Goal: Information Seeking & Learning: Learn about a topic

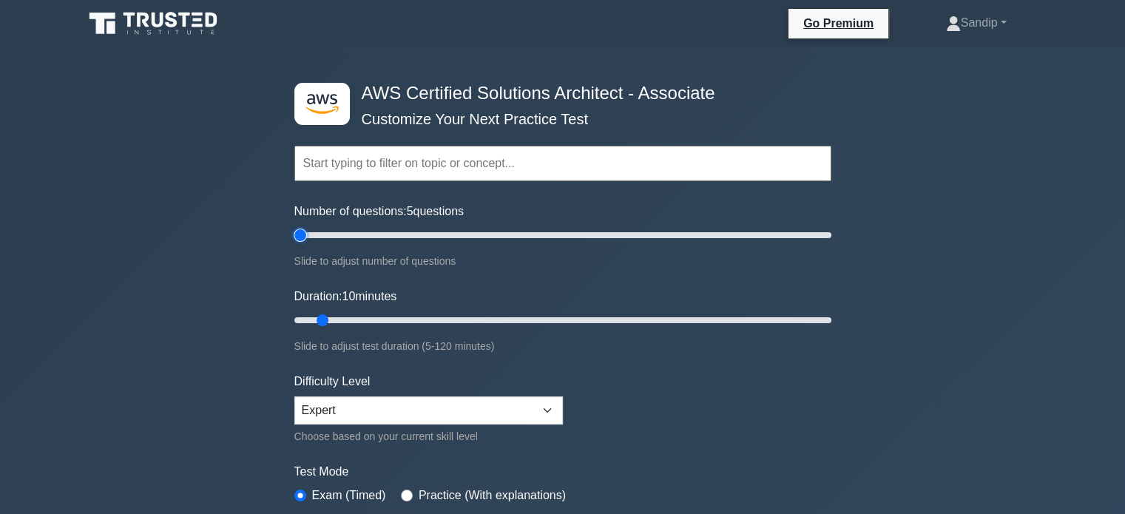
type input "5"
click at [304, 234] on input "Number of questions: 5 questions" at bounding box center [562, 235] width 537 height 18
type input "5"
click at [299, 319] on input "Duration: 5 minutes" at bounding box center [562, 320] width 537 height 18
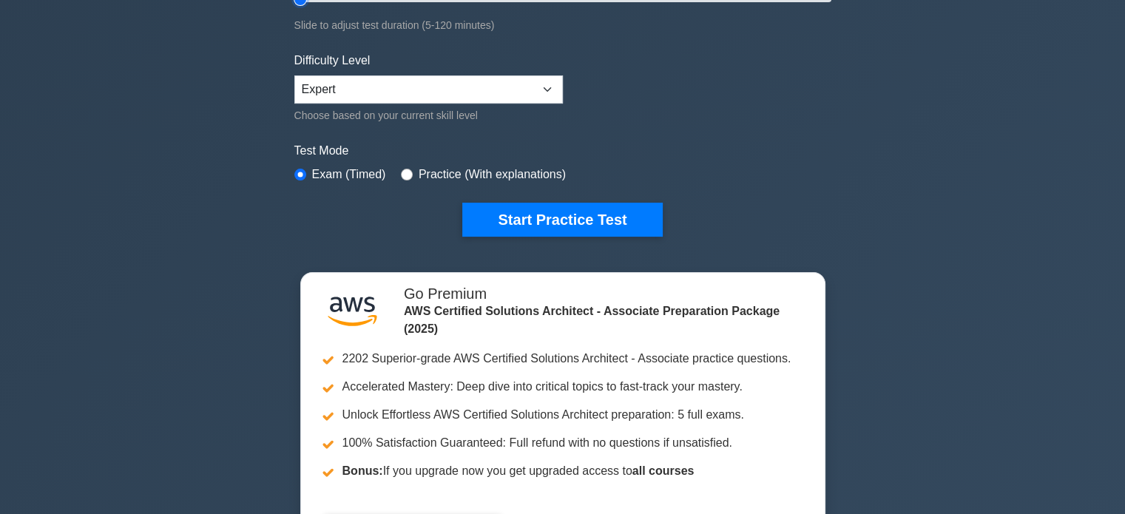
scroll to position [348, 0]
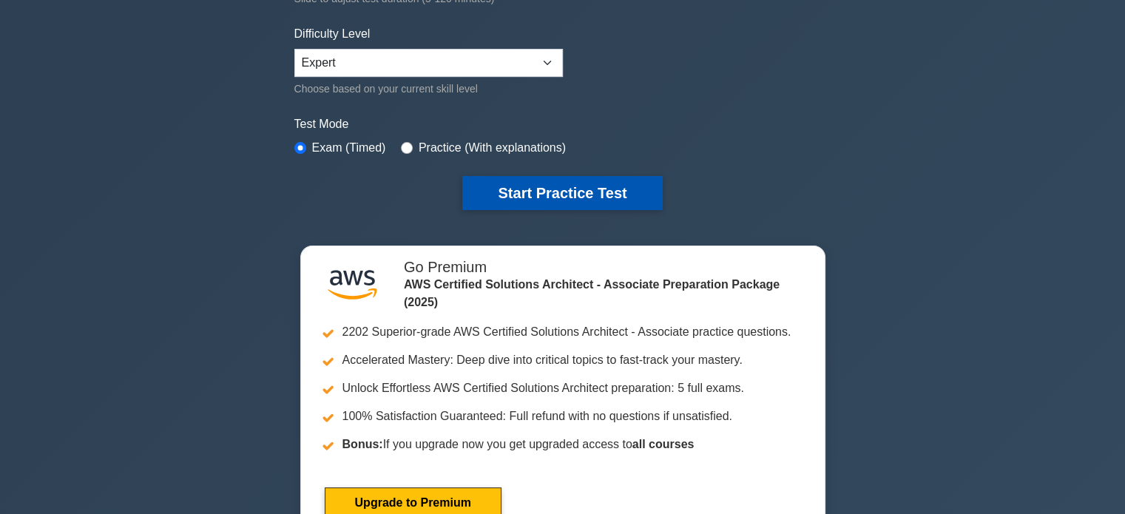
click at [594, 195] on button "Start Practice Test" at bounding box center [562, 193] width 200 height 34
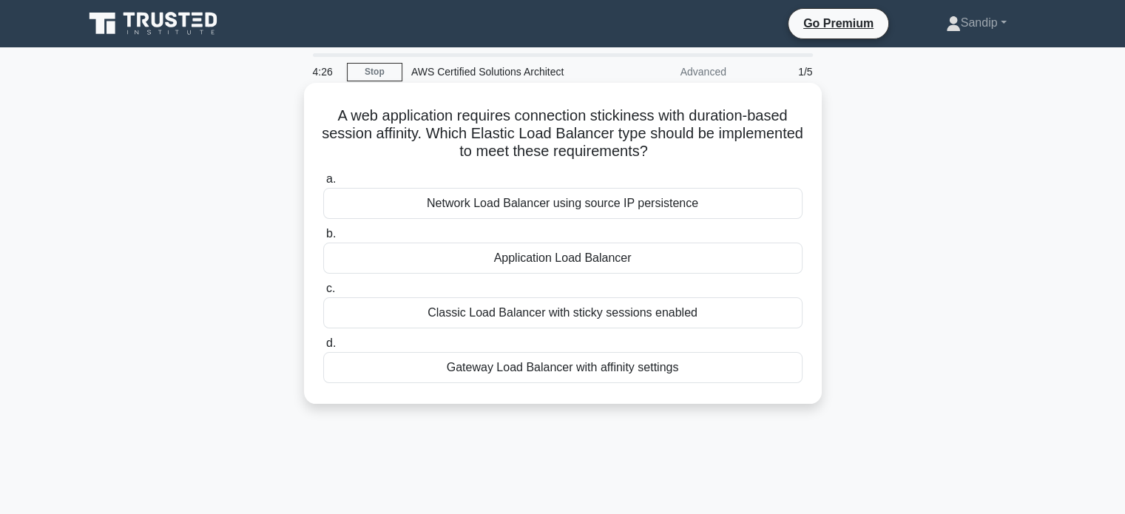
drag, startPoint x: 540, startPoint y: 257, endPoint x: 554, endPoint y: 379, distance: 122.1
click at [554, 379] on div "a. Network Load Balancer using source IP persistence b. Application Load Balanc…" at bounding box center [562, 276] width 497 height 219
click at [554, 379] on div "Gateway Load Balancer with affinity settings" at bounding box center [562, 367] width 479 height 31
click at [323, 348] on input "d. Gateway Load Balancer with affinity settings" at bounding box center [323, 344] width 0 height 10
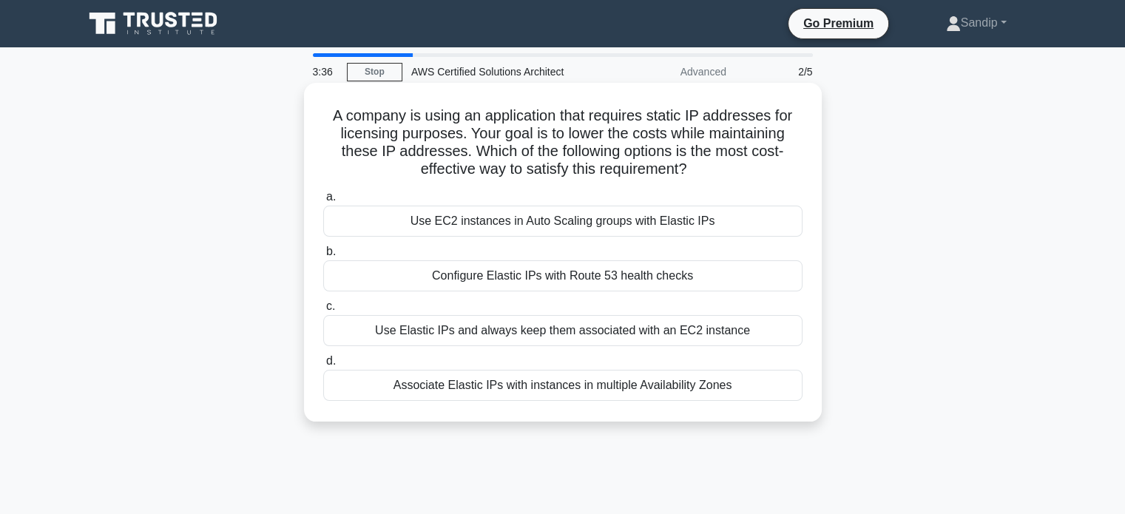
click at [519, 332] on div "Use Elastic IPs and always keep them associated with an EC2 instance" at bounding box center [562, 330] width 479 height 31
click at [323, 311] on input "c. Use Elastic IPs and always keep them associated with an EC2 instance" at bounding box center [323, 307] width 0 height 10
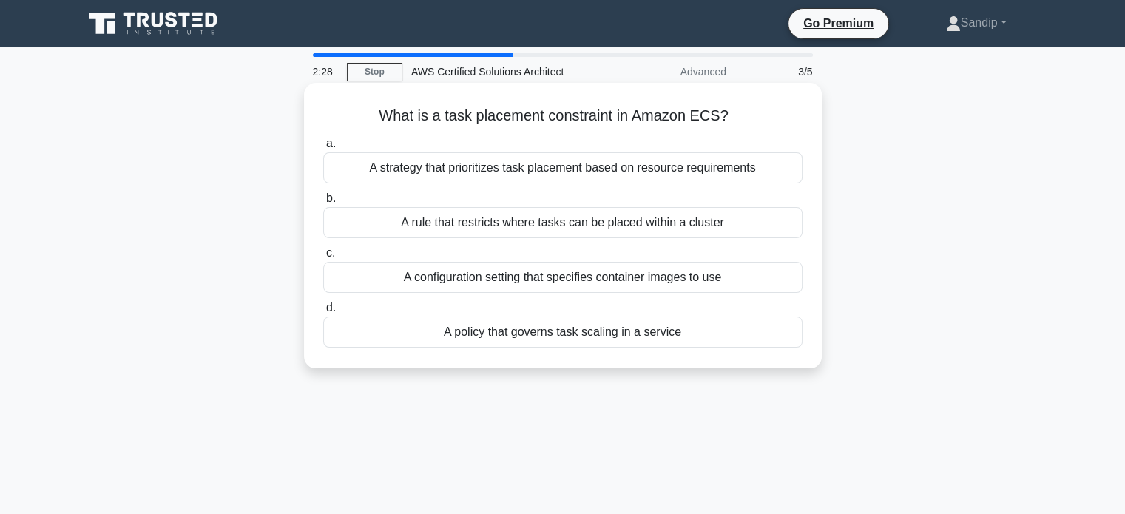
click at [500, 226] on div "A rule that restricts where tasks can be placed within a cluster" at bounding box center [562, 222] width 479 height 31
click at [323, 203] on input "b. A rule that restricts where tasks can be placed within a cluster" at bounding box center [323, 199] width 0 height 10
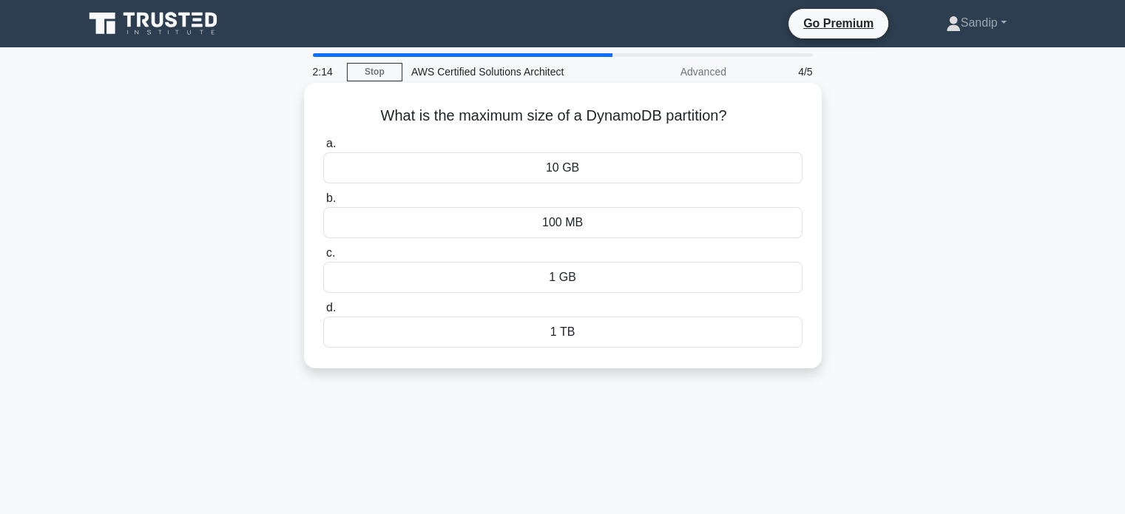
drag, startPoint x: 566, startPoint y: 279, endPoint x: 604, endPoint y: 243, distance: 52.3
click at [604, 243] on div "a. 10 GB b. 100 MB" at bounding box center [562, 241] width 497 height 219
click at [600, 219] on div "100 MB" at bounding box center [562, 222] width 479 height 31
click at [323, 203] on input "b. 100 MB" at bounding box center [323, 199] width 0 height 10
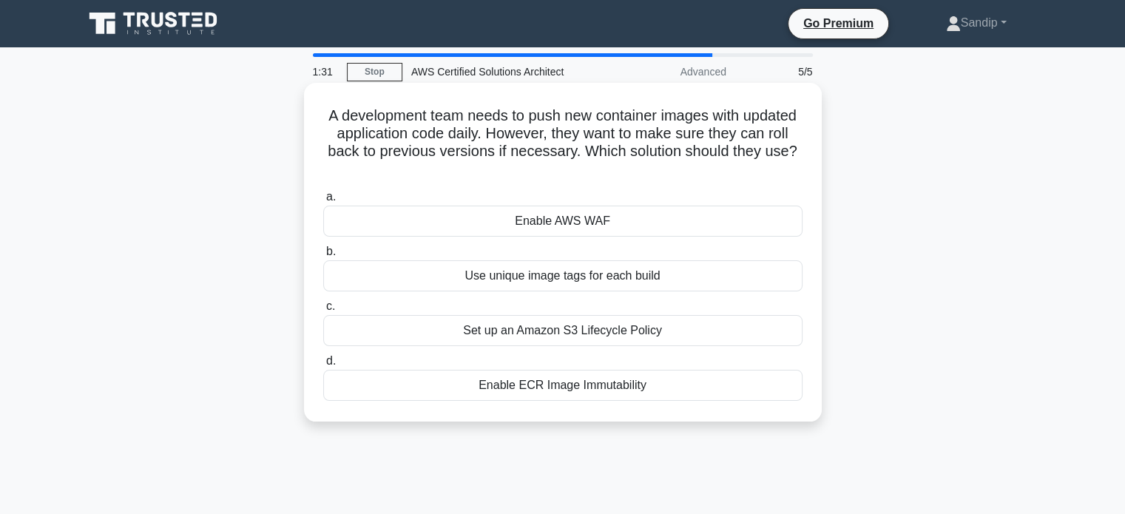
click at [584, 389] on div "Enable ECR Image Immutability" at bounding box center [562, 385] width 479 height 31
click at [323, 366] on input "d. Enable ECR Image Immutability" at bounding box center [323, 362] width 0 height 10
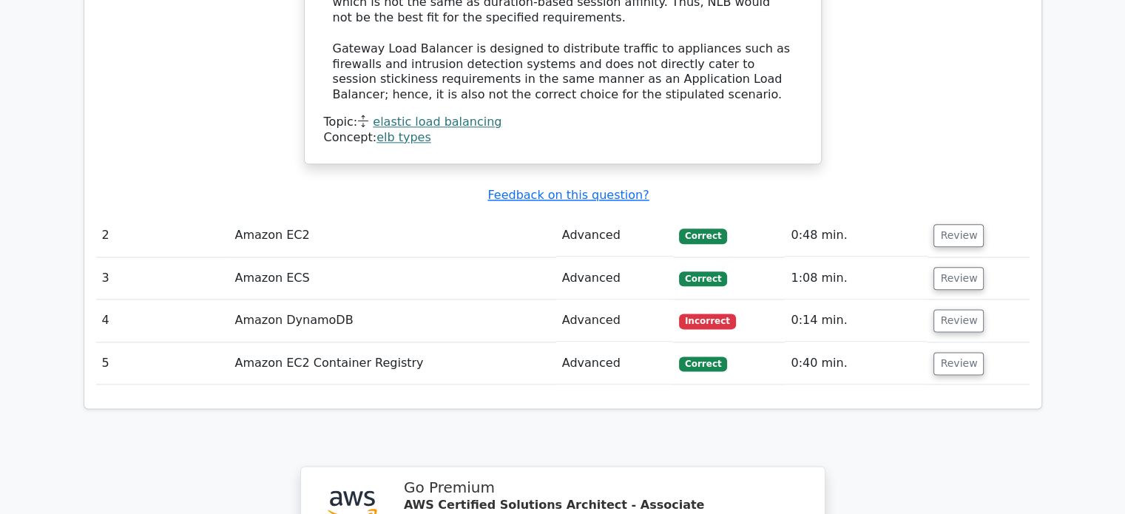
scroll to position [1777, 0]
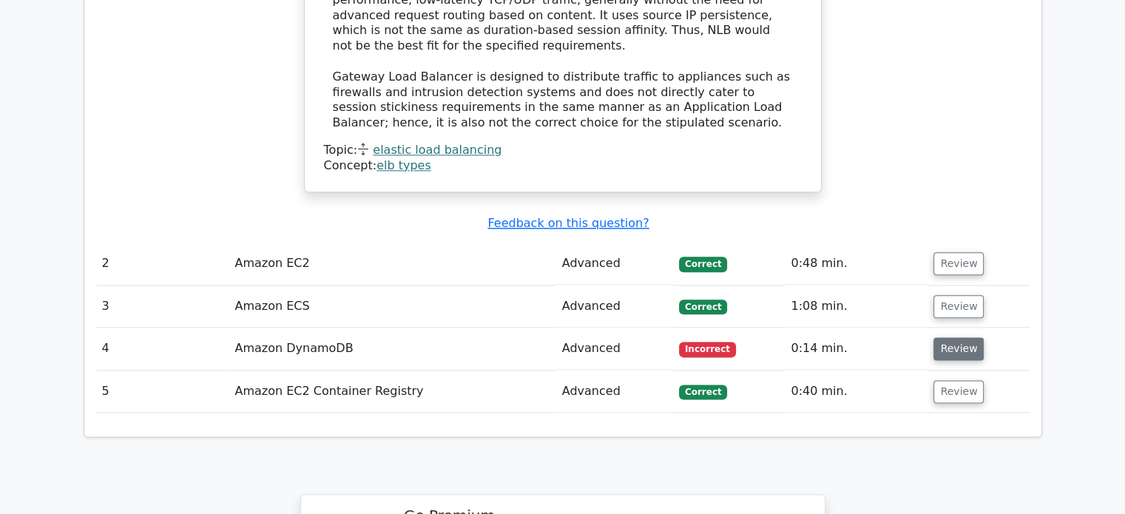
click at [959, 337] on button "Review" at bounding box center [959, 348] width 50 height 23
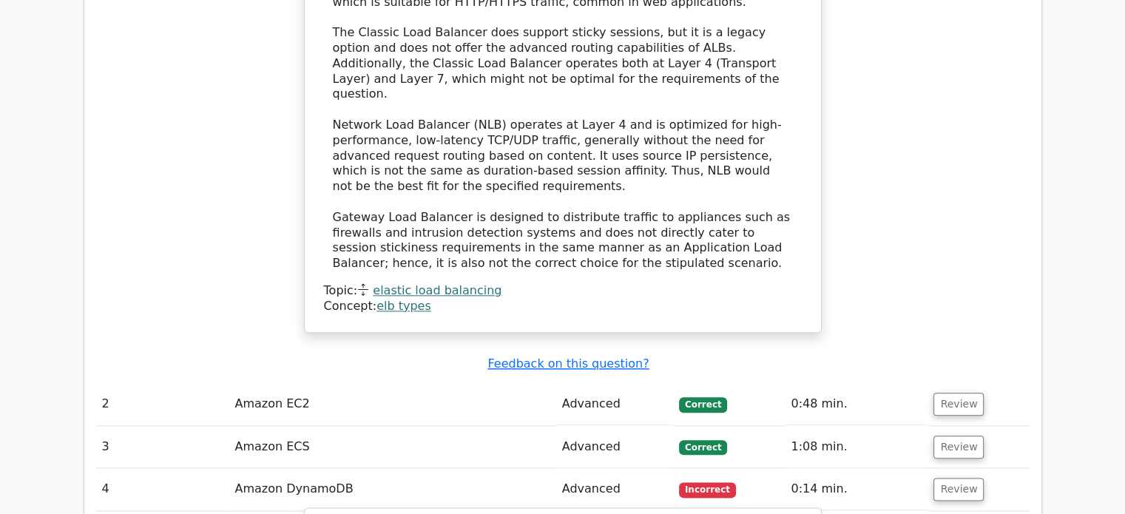
scroll to position [1638, 0]
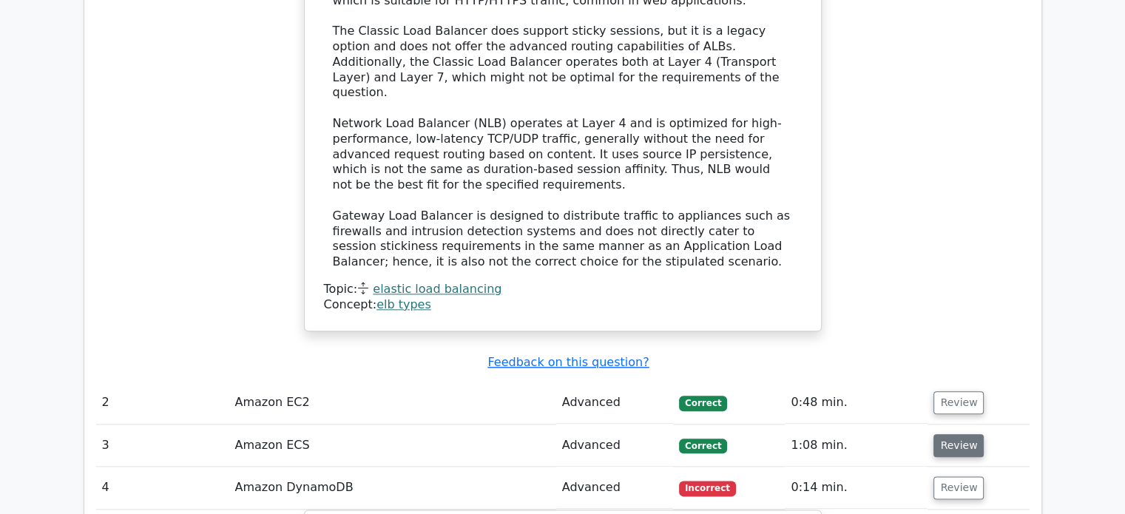
click at [942, 434] on button "Review" at bounding box center [959, 445] width 50 height 23
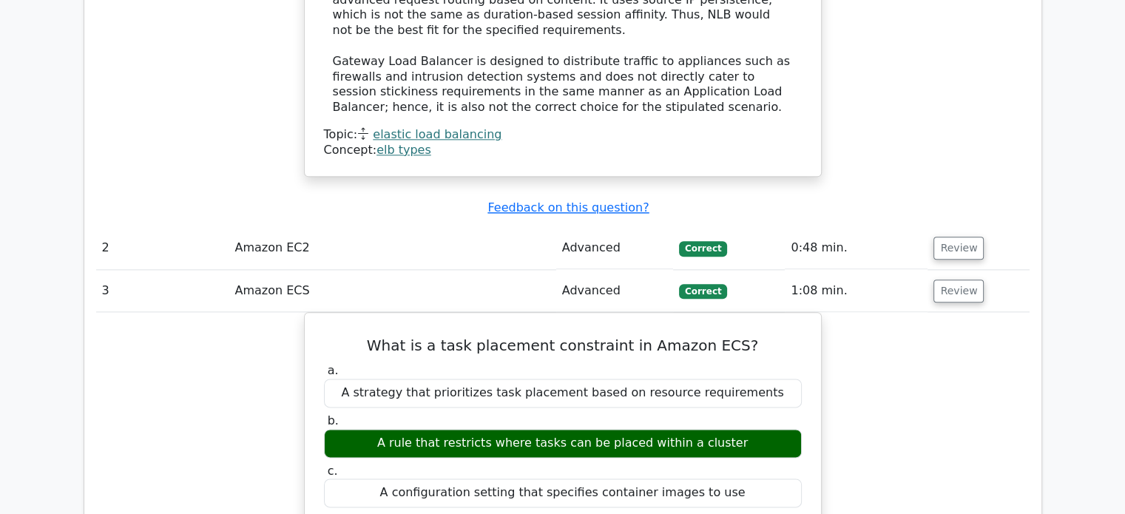
scroll to position [1793, 0]
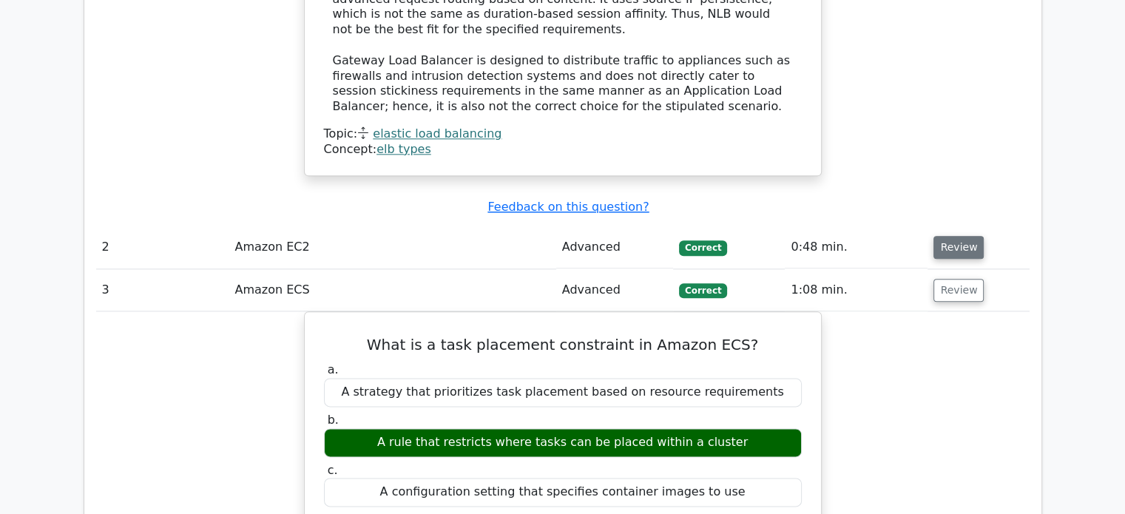
click at [948, 236] on button "Review" at bounding box center [959, 247] width 50 height 23
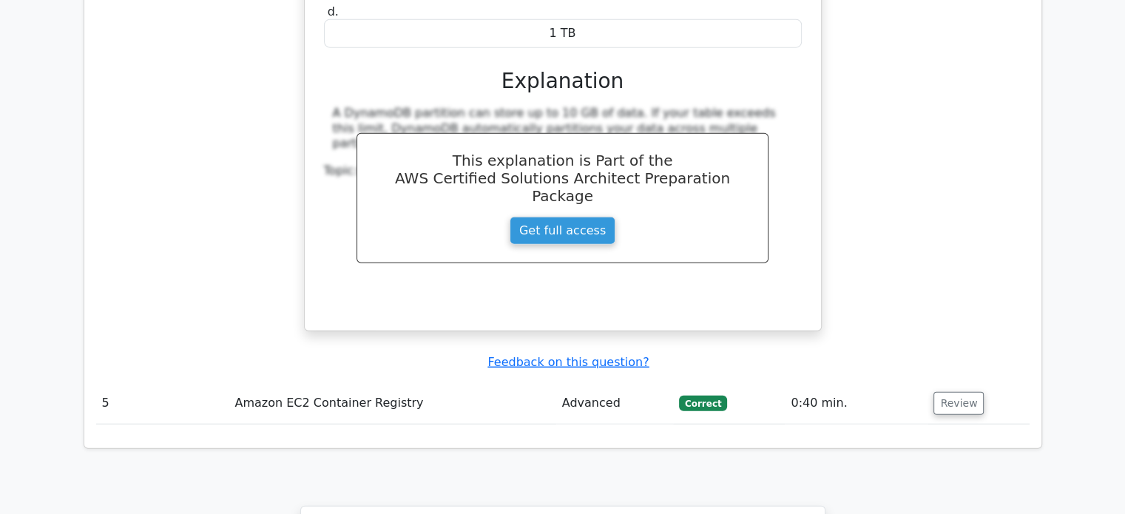
scroll to position [3849, 0]
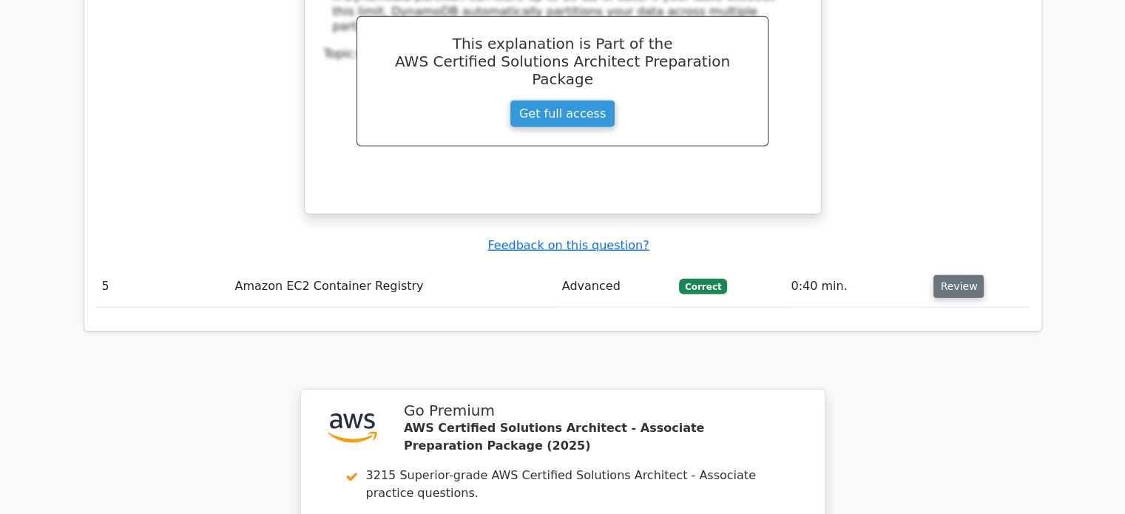
click at [963, 275] on button "Review" at bounding box center [959, 286] width 50 height 23
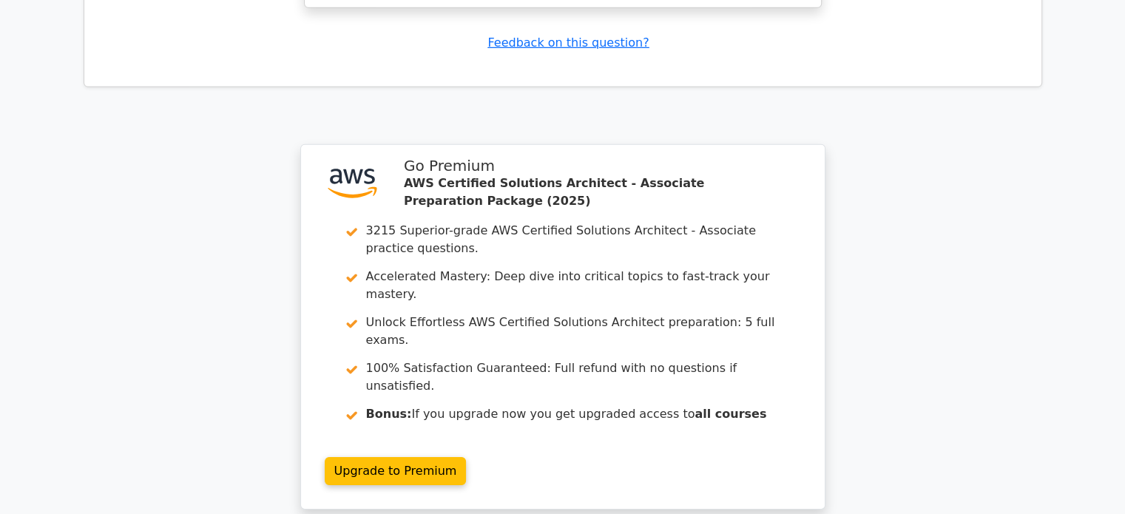
scroll to position [4732, 0]
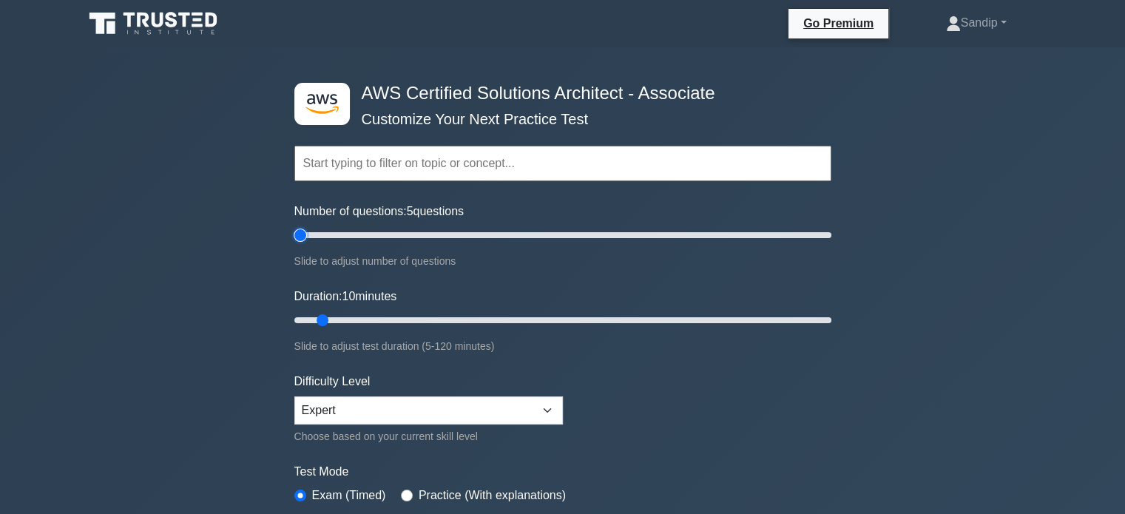
type input "5"
click at [297, 234] on input "Number of questions: 5 questions" at bounding box center [562, 235] width 537 height 18
type input "5"
click at [299, 320] on input "Duration: 5 minutes" at bounding box center [562, 320] width 537 height 18
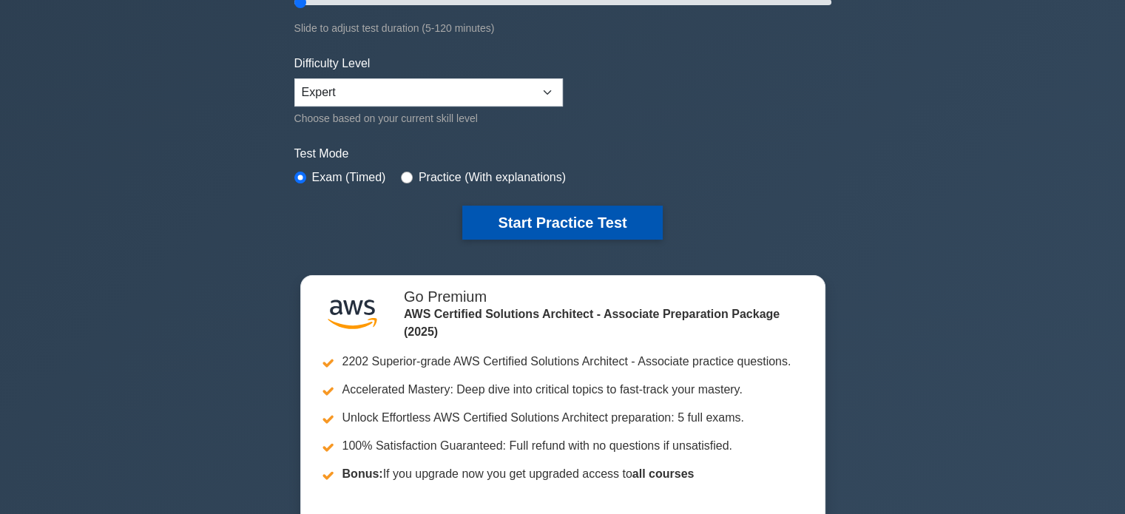
click at [552, 220] on button "Start Practice Test" at bounding box center [562, 223] width 200 height 34
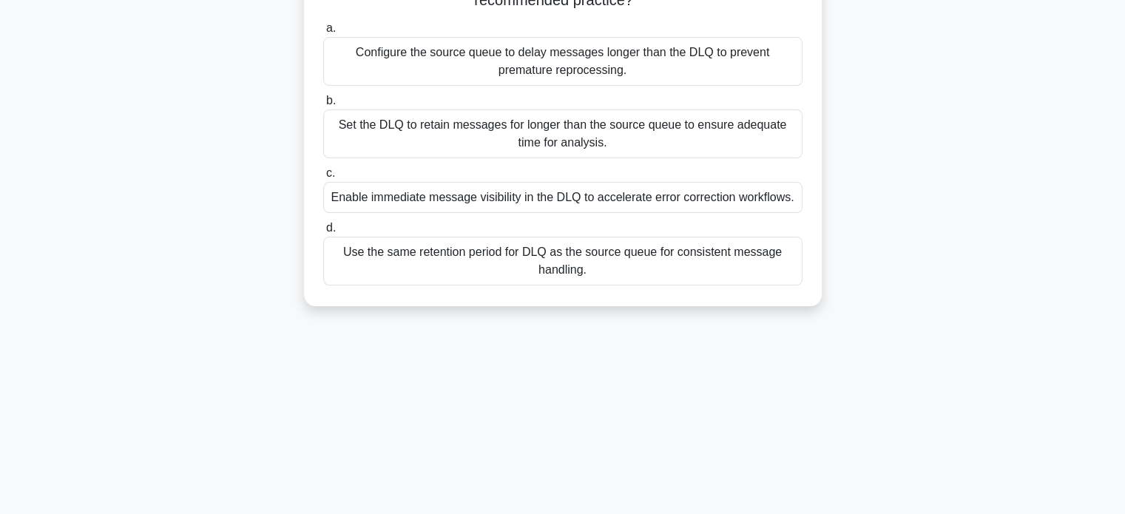
scroll to position [145, 0]
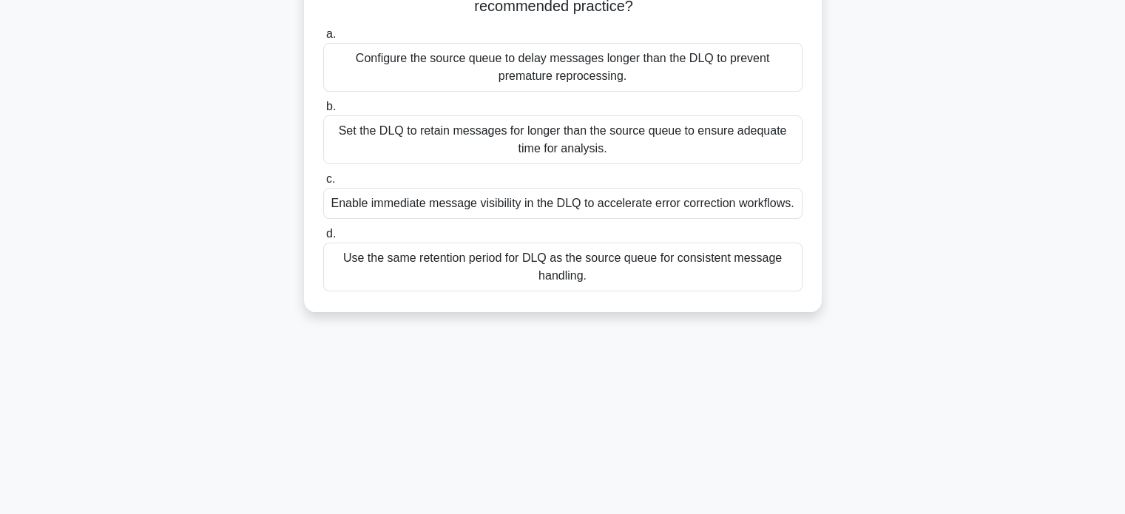
click at [533, 206] on div "Enable immediate message visibility in the DLQ to accelerate error correction w…" at bounding box center [562, 203] width 479 height 31
click at [323, 184] on input "c. Enable immediate message visibility in the DLQ to accelerate error correctio…" at bounding box center [323, 180] width 0 height 10
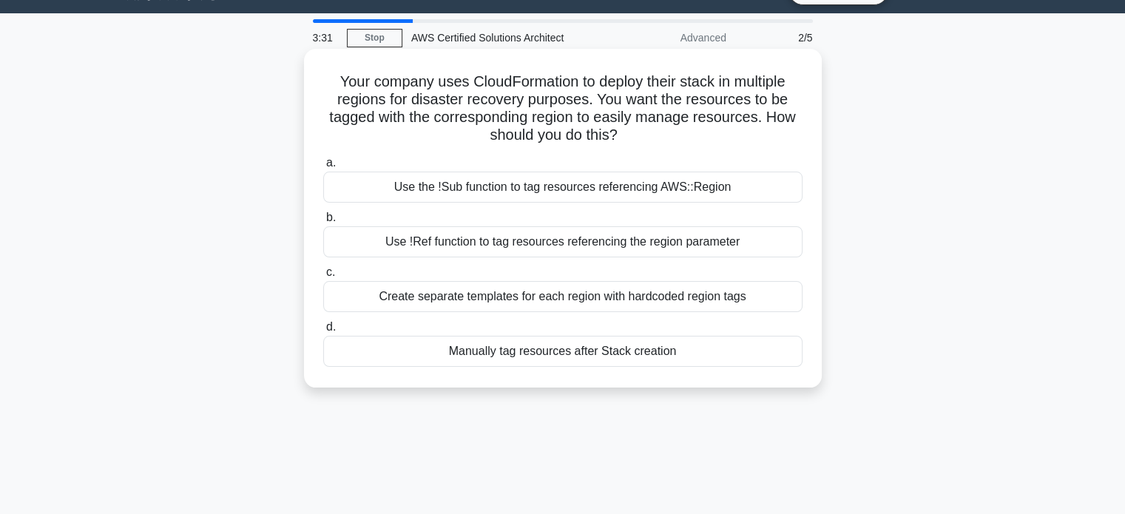
scroll to position [37, 0]
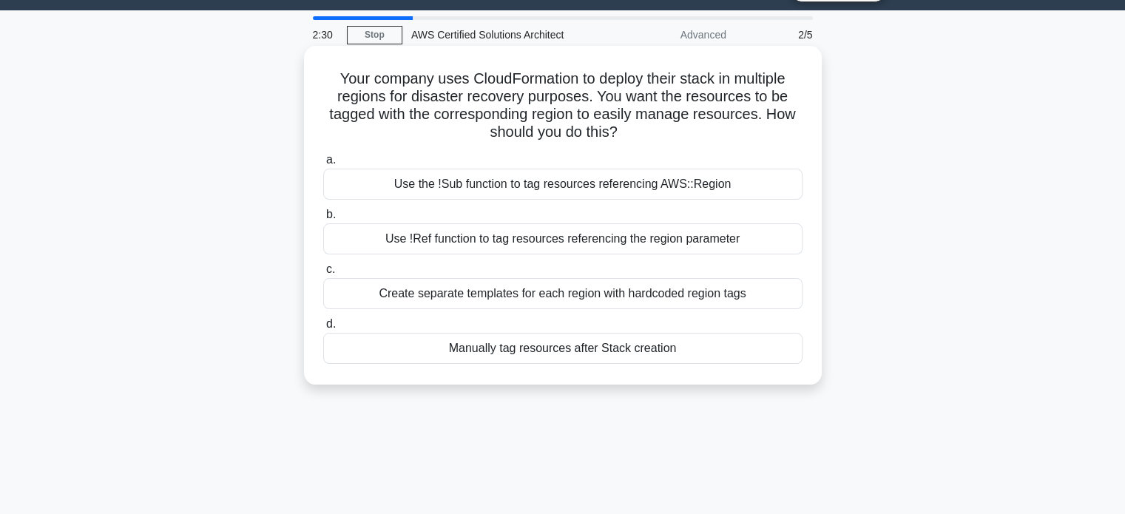
click at [553, 240] on div "Use !Ref function to tag resources referencing the region parameter" at bounding box center [562, 238] width 479 height 31
click at [323, 220] on input "b. Use !Ref function to tag resources referencing the region parameter" at bounding box center [323, 215] width 0 height 10
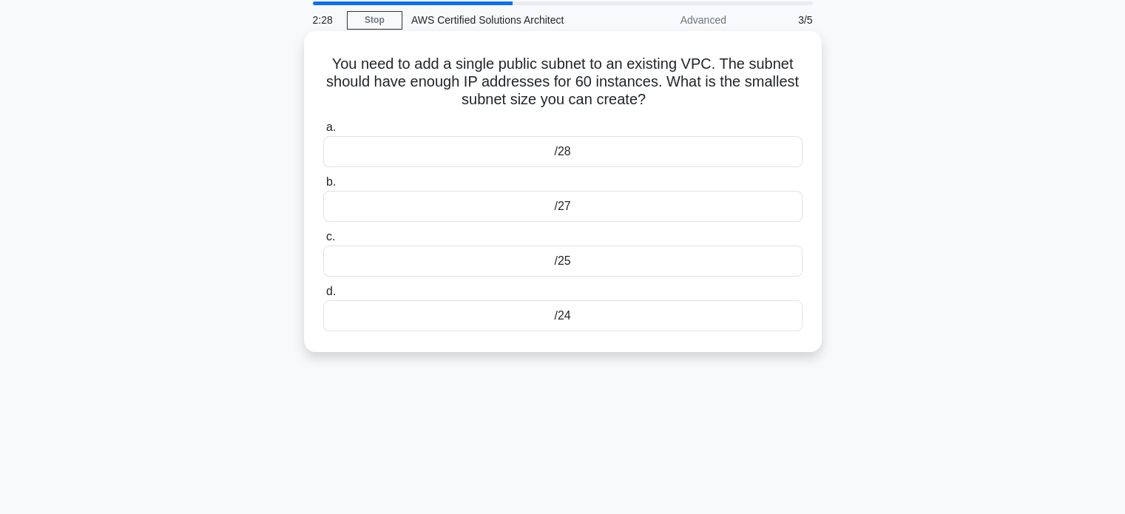
scroll to position [53, 0]
click at [539, 152] on div "/28" at bounding box center [562, 150] width 479 height 31
click at [323, 132] on input "a. /28" at bounding box center [323, 127] width 0 height 10
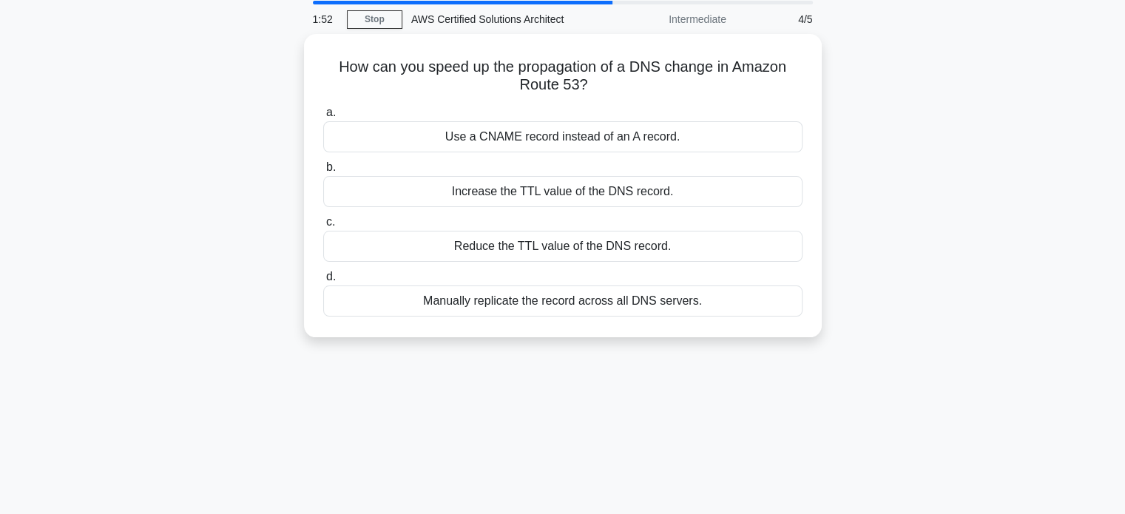
scroll to position [0, 0]
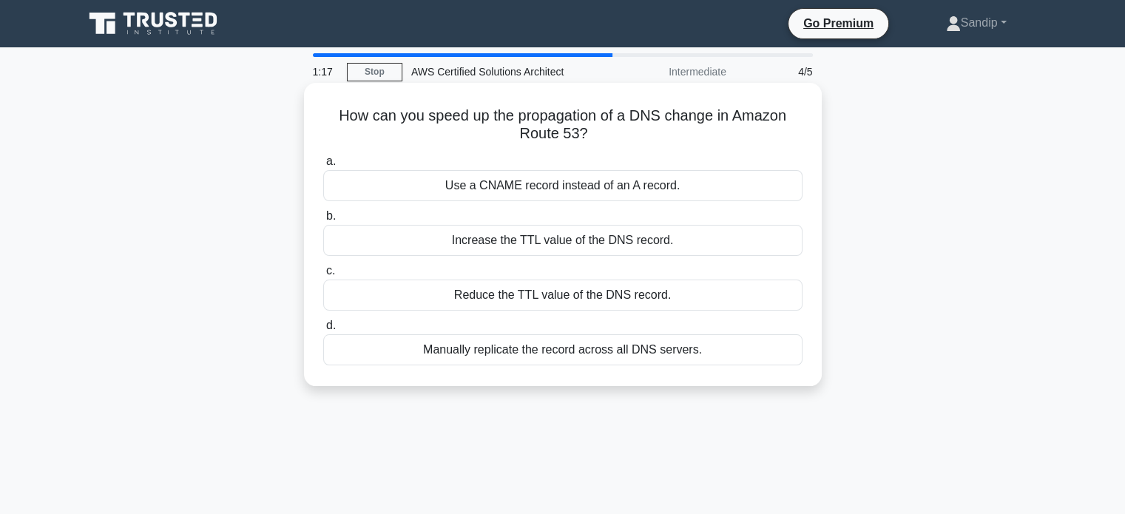
click at [497, 297] on div "Reduce the TTL value of the DNS record." at bounding box center [562, 295] width 479 height 31
click at [323, 276] on input "c. Reduce the TTL value of the DNS record." at bounding box center [323, 271] width 0 height 10
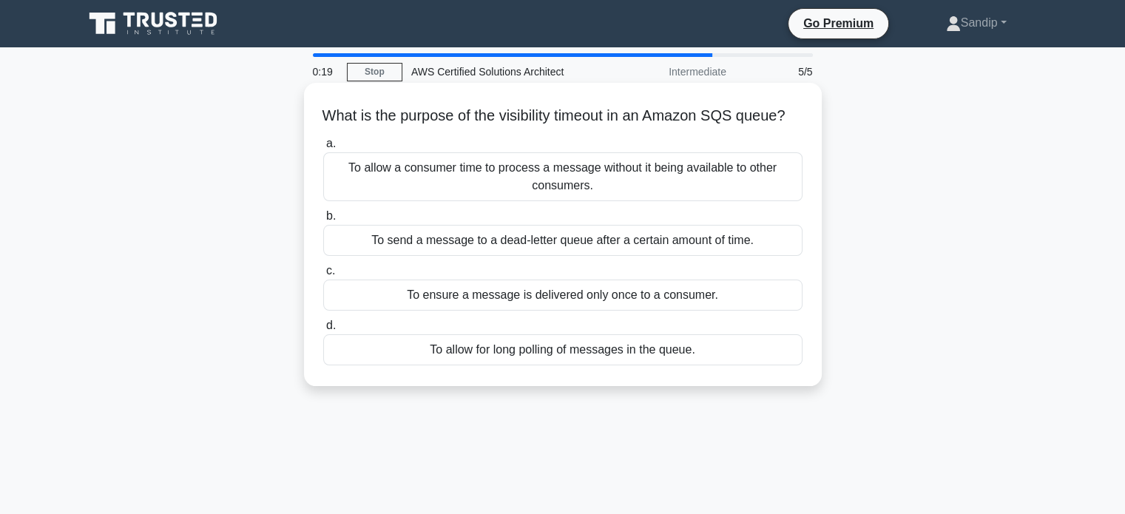
click at [476, 201] on div "To allow a consumer time to process a message without it being available to oth…" at bounding box center [562, 176] width 479 height 49
click at [323, 149] on input "a. To allow a consumer time to process a message without it being available to …" at bounding box center [323, 144] width 0 height 10
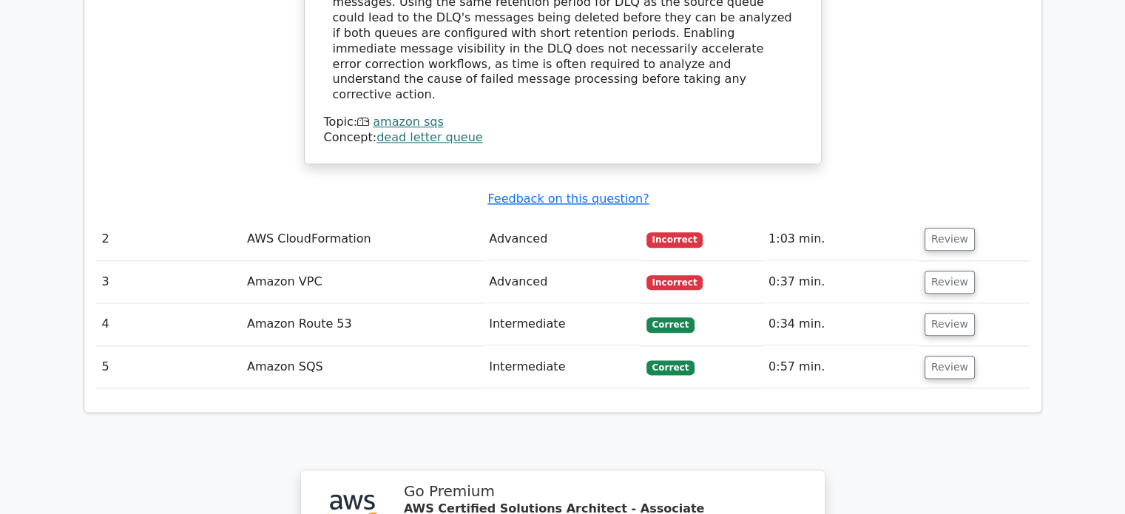
scroll to position [1725, 0]
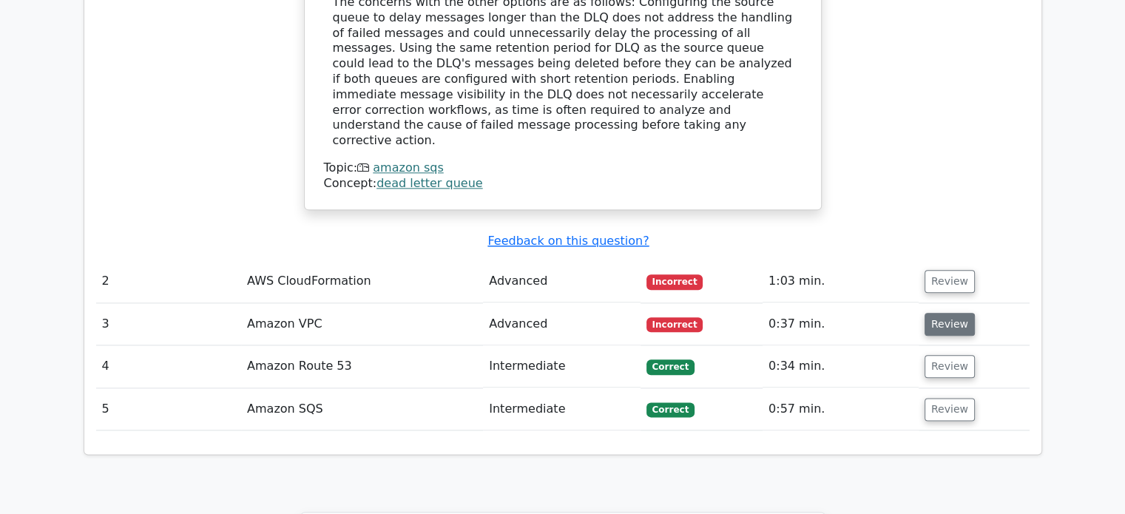
click at [943, 313] on button "Review" at bounding box center [950, 324] width 50 height 23
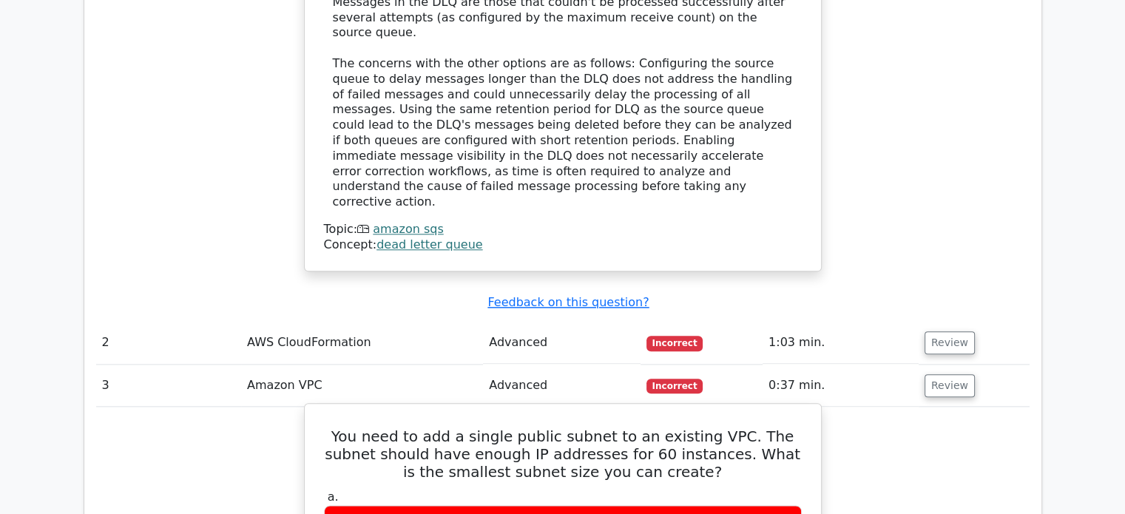
scroll to position [1662, 0]
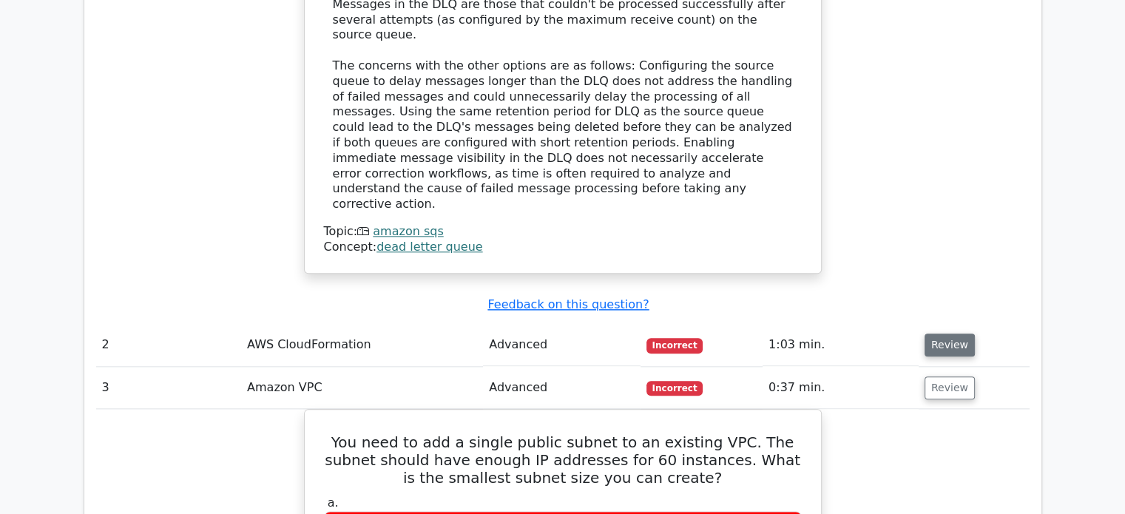
click at [948, 334] on button "Review" at bounding box center [950, 345] width 50 height 23
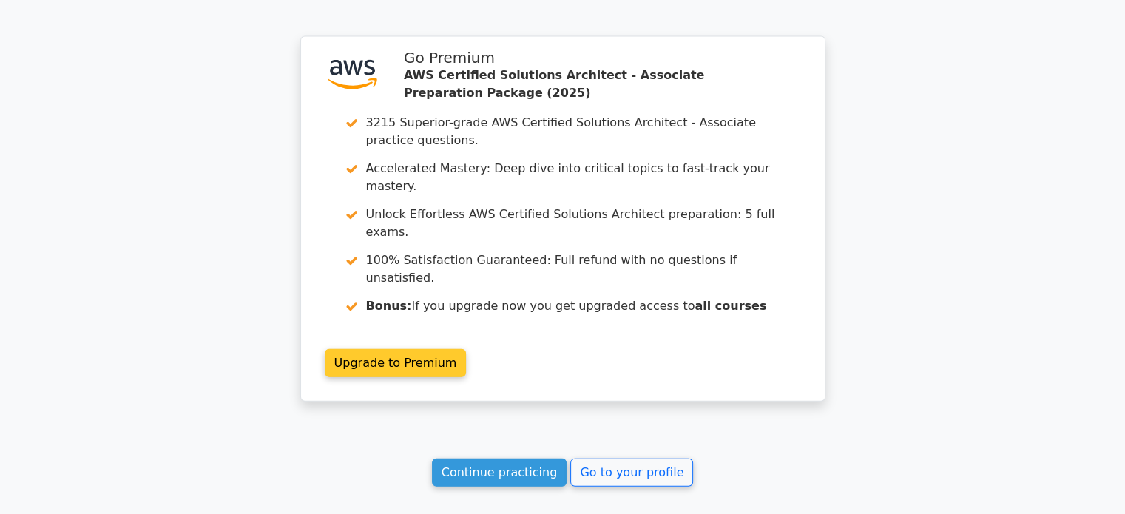
scroll to position [3359, 0]
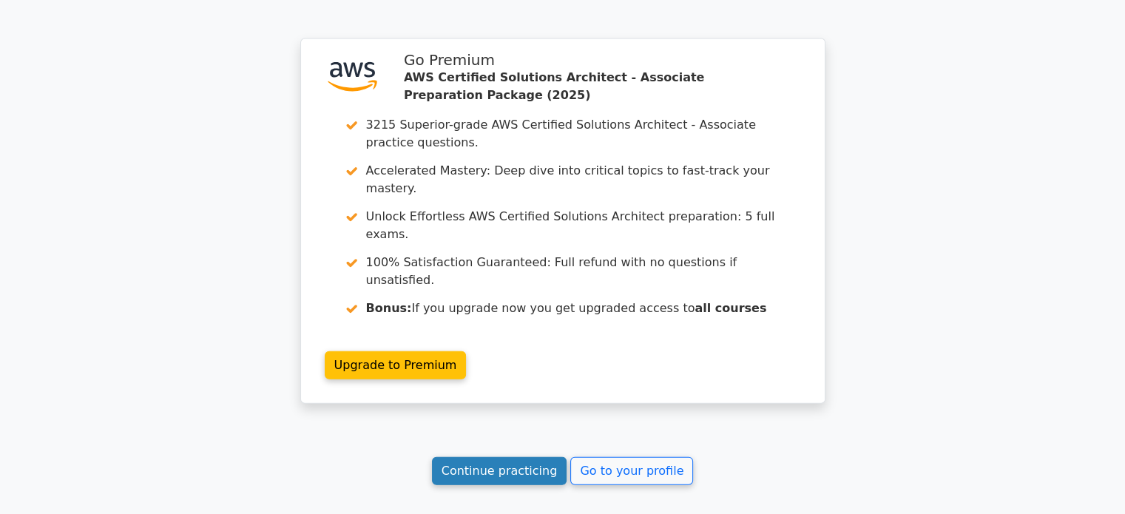
click at [463, 457] on link "Continue practicing" at bounding box center [499, 471] width 135 height 28
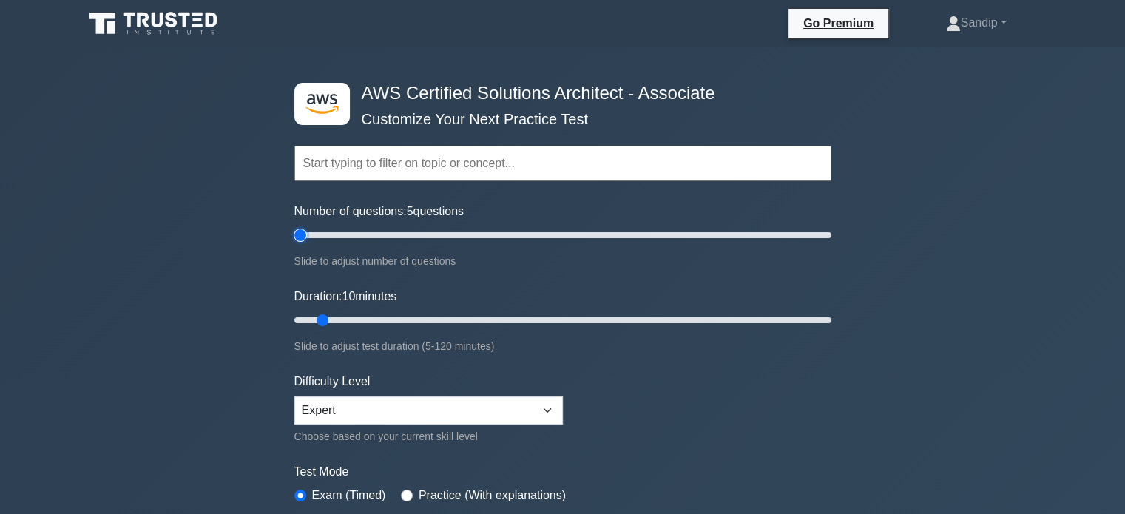
type input "5"
click at [299, 233] on input "Number of questions: 5 questions" at bounding box center [562, 235] width 537 height 18
type input "5"
click at [299, 314] on input "Duration: 5 minutes" at bounding box center [562, 320] width 537 height 18
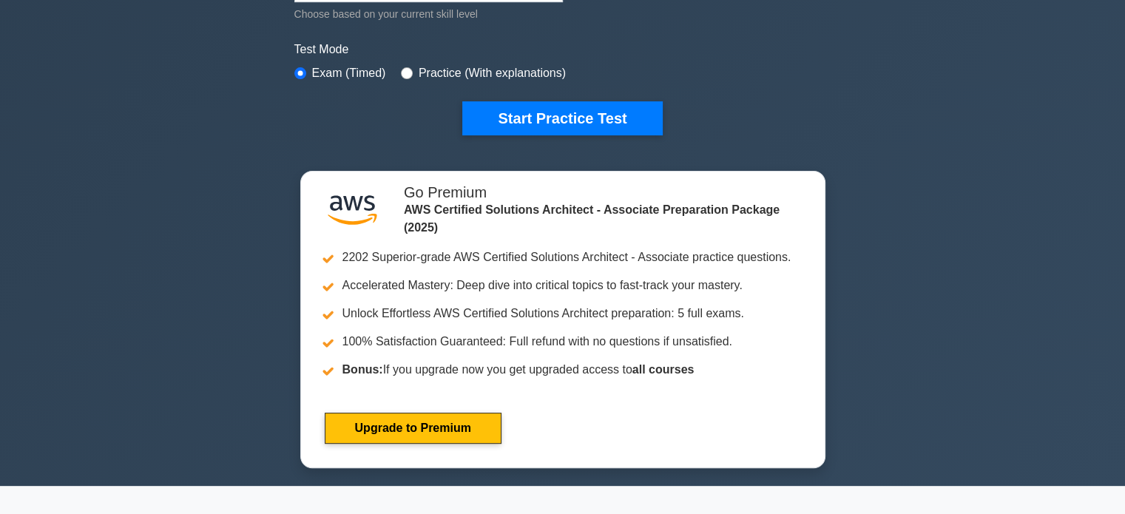
scroll to position [423, 0]
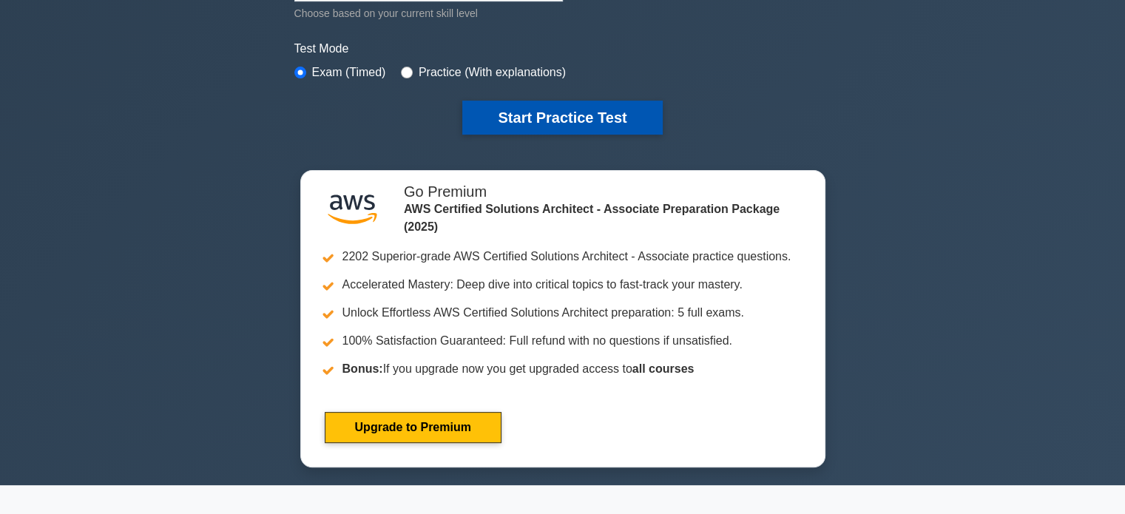
click at [575, 104] on button "Start Practice Test" at bounding box center [562, 118] width 200 height 34
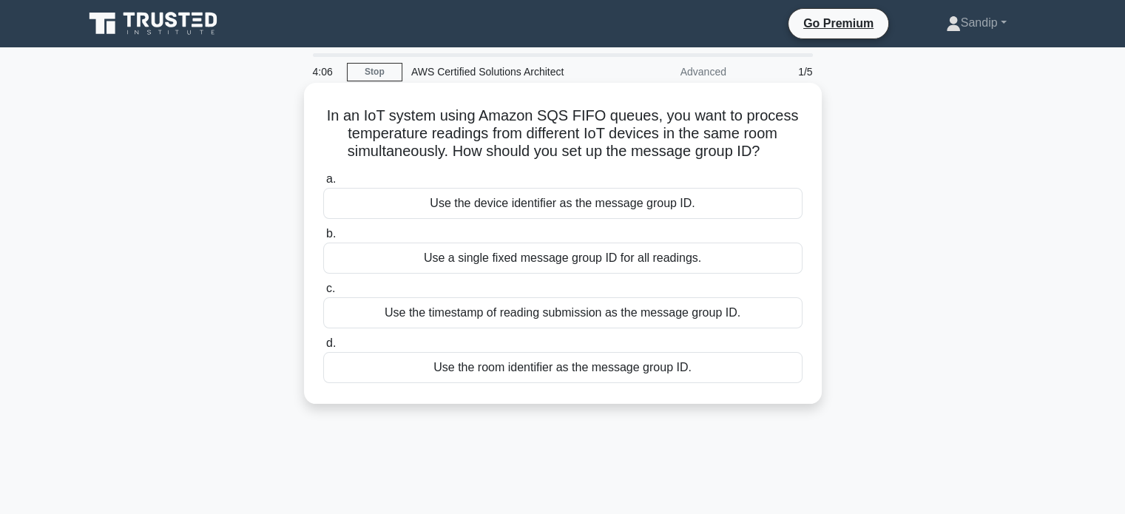
click at [491, 320] on div "Use the timestamp of reading submission as the message group ID." at bounding box center [562, 312] width 479 height 31
click at [323, 294] on input "c. Use the timestamp of reading submission as the message group ID." at bounding box center [323, 289] width 0 height 10
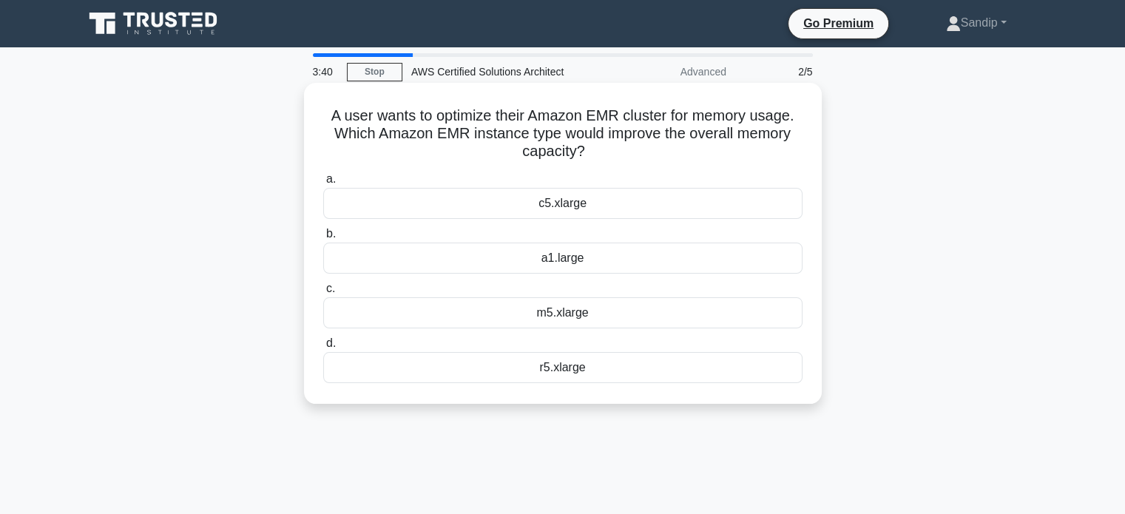
click at [575, 310] on div "m5.xlarge" at bounding box center [562, 312] width 479 height 31
click at [323, 294] on input "c. m5.xlarge" at bounding box center [323, 289] width 0 height 10
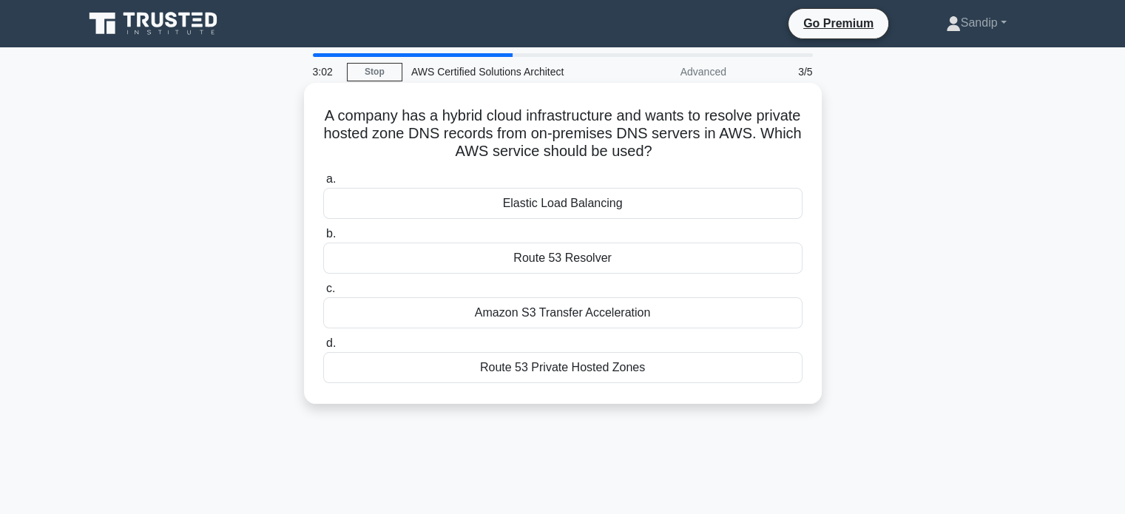
click at [558, 263] on div "Route 53 Resolver" at bounding box center [562, 258] width 479 height 31
click at [323, 239] on input "b. Route 53 Resolver" at bounding box center [323, 234] width 0 height 10
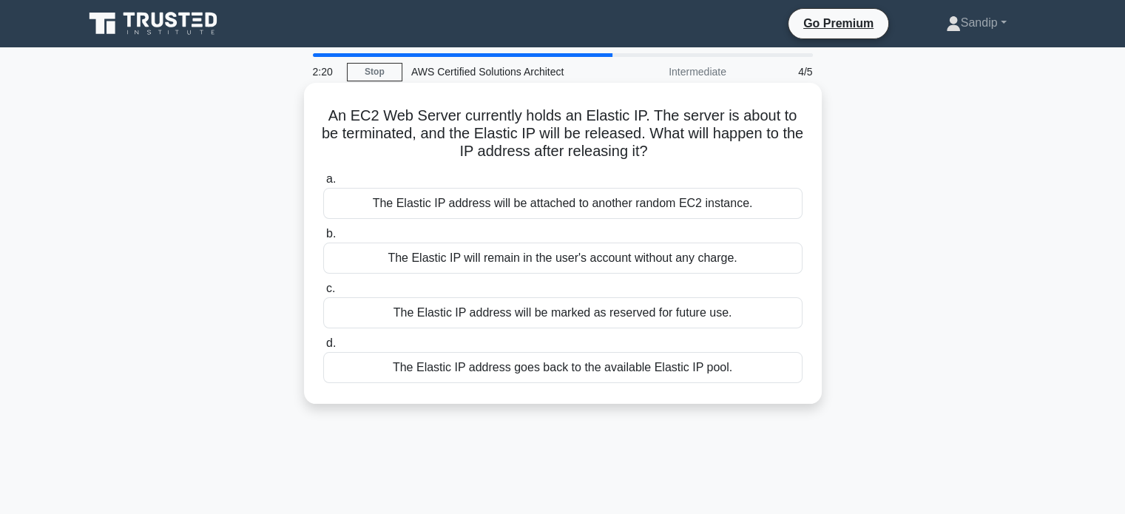
click at [508, 370] on div "The Elastic IP address goes back to the available Elastic IP pool." at bounding box center [562, 367] width 479 height 31
click at [323, 348] on input "d. The Elastic IP address goes back to the available Elastic IP pool." at bounding box center [323, 344] width 0 height 10
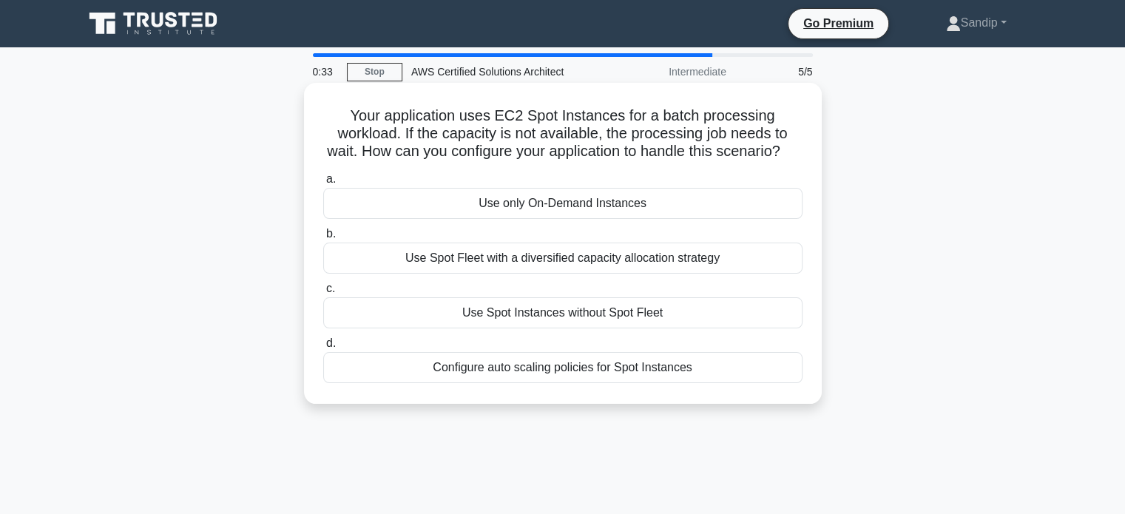
click at [599, 383] on div "Configure auto scaling policies for Spot Instances" at bounding box center [562, 367] width 479 height 31
click at [323, 348] on input "d. Configure auto scaling policies for Spot Instances" at bounding box center [323, 344] width 0 height 10
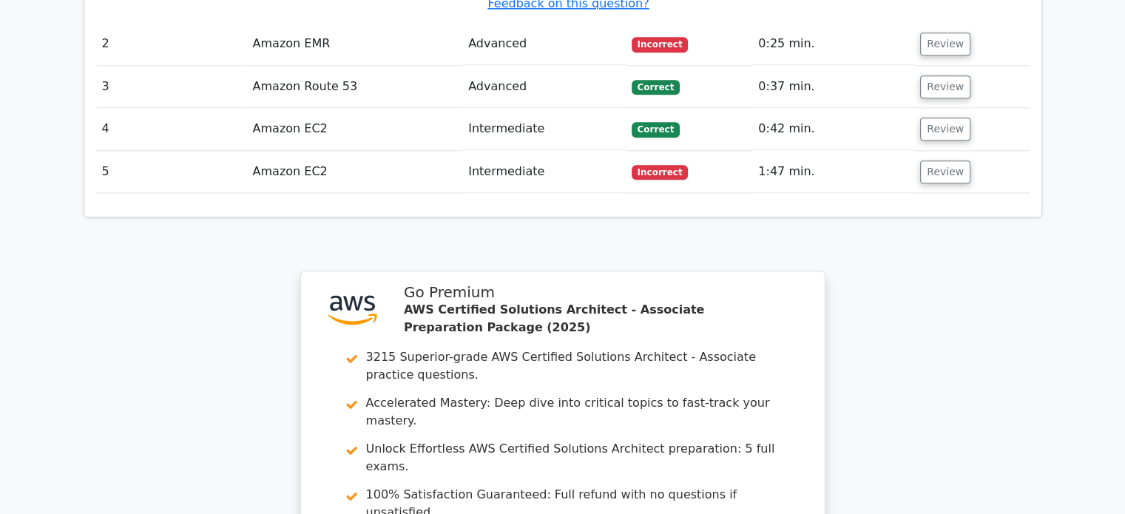
scroll to position [1737, 0]
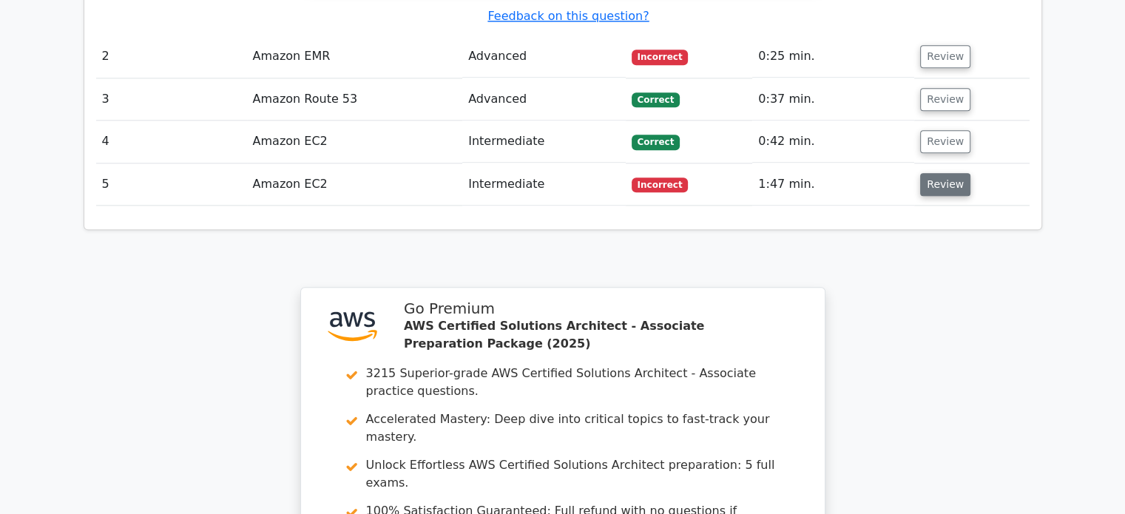
click at [926, 173] on button "Review" at bounding box center [945, 184] width 50 height 23
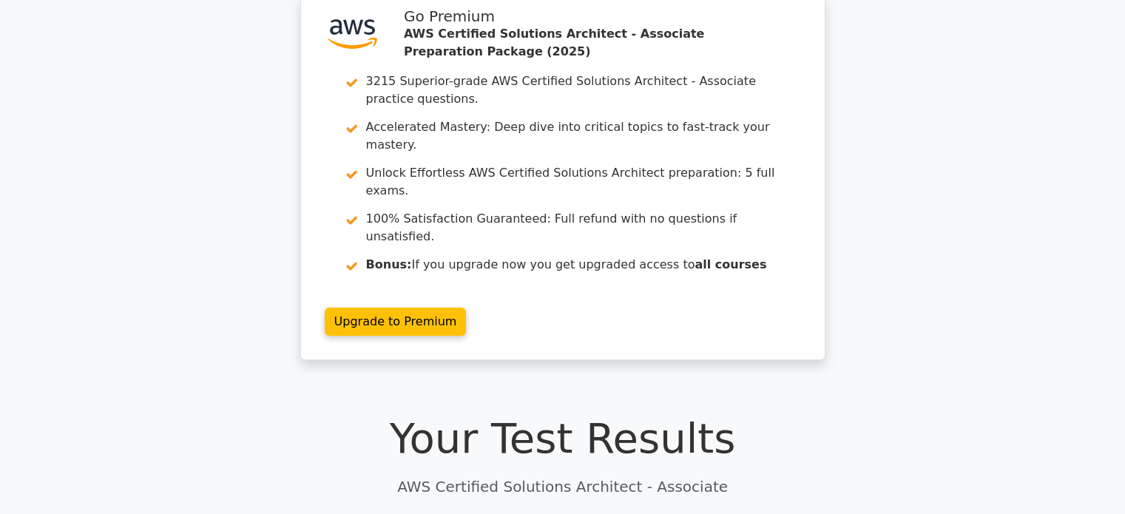
scroll to position [0, 0]
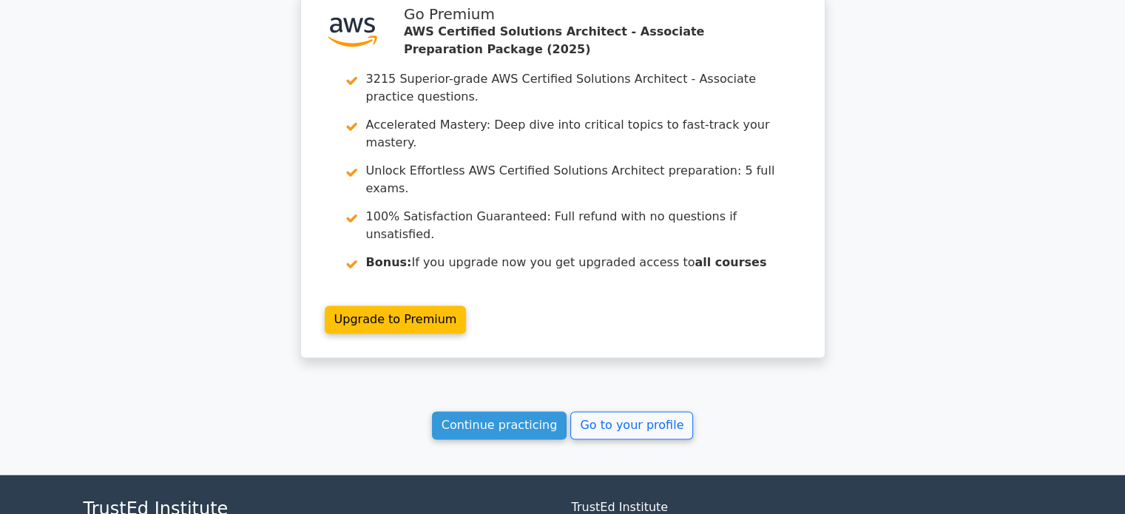
scroll to position [2033, 0]
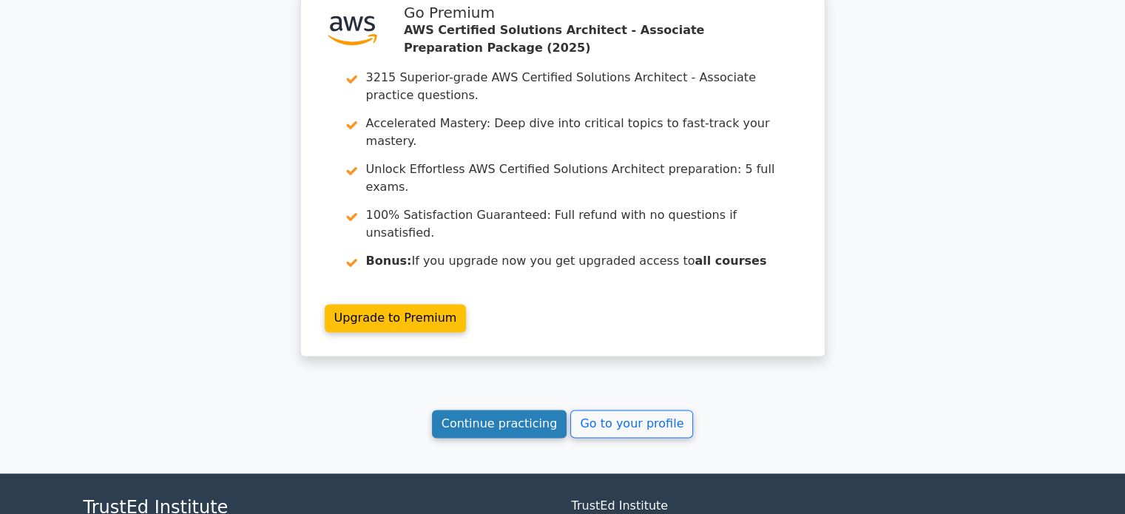
click at [488, 410] on link "Continue practicing" at bounding box center [499, 424] width 135 height 28
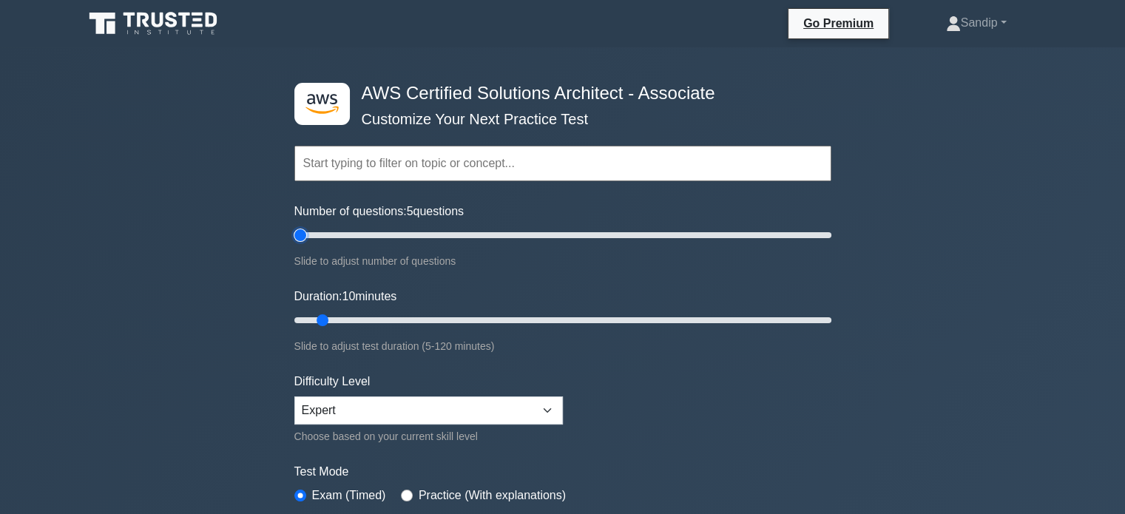
type input "5"
click at [304, 242] on input "Number of questions: 5 questions" at bounding box center [562, 235] width 537 height 18
type input "5"
click at [302, 320] on input "Duration: 5 minutes" at bounding box center [562, 320] width 537 height 18
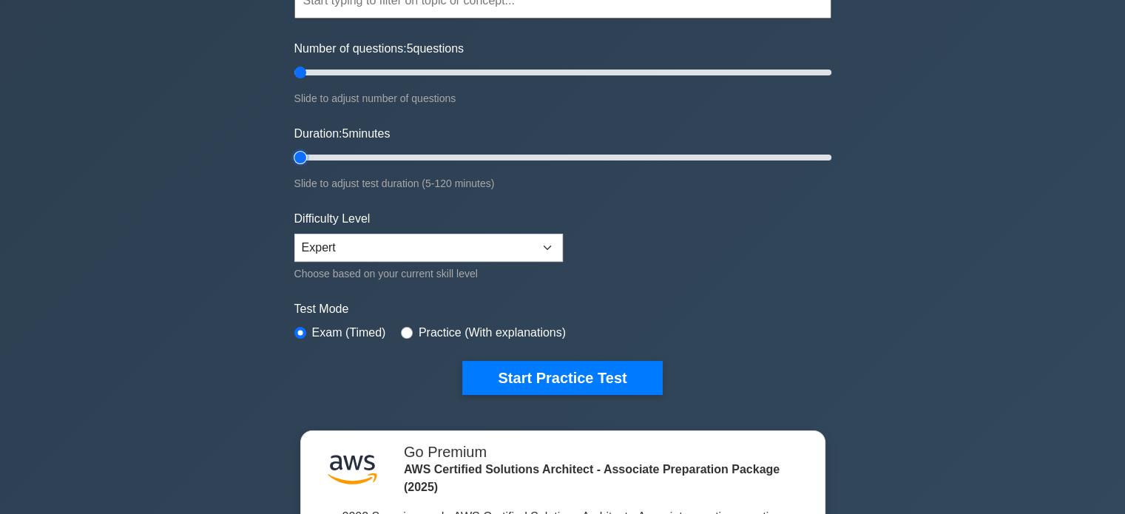
scroll to position [163, 0]
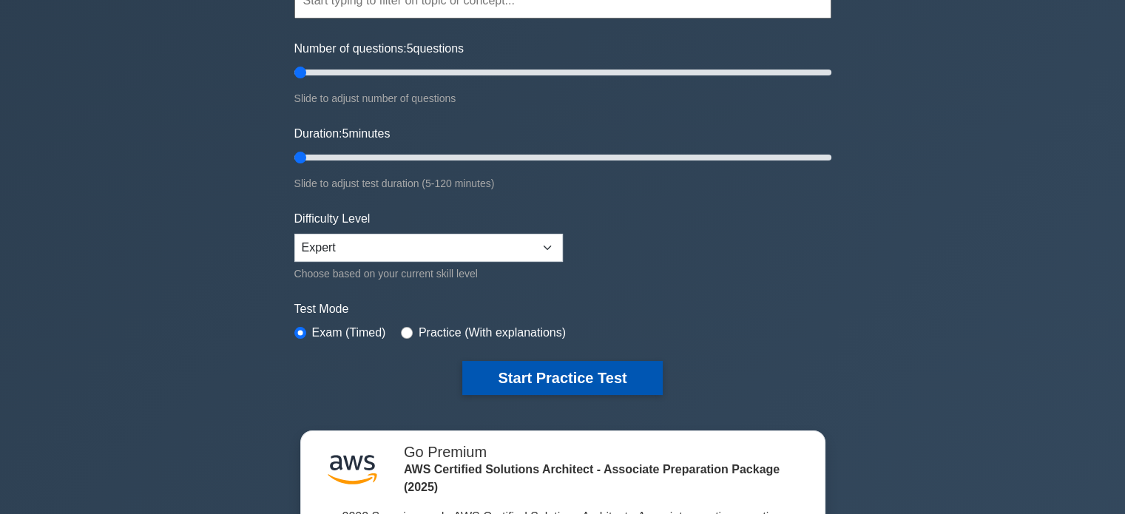
click at [594, 371] on button "Start Practice Test" at bounding box center [562, 378] width 200 height 34
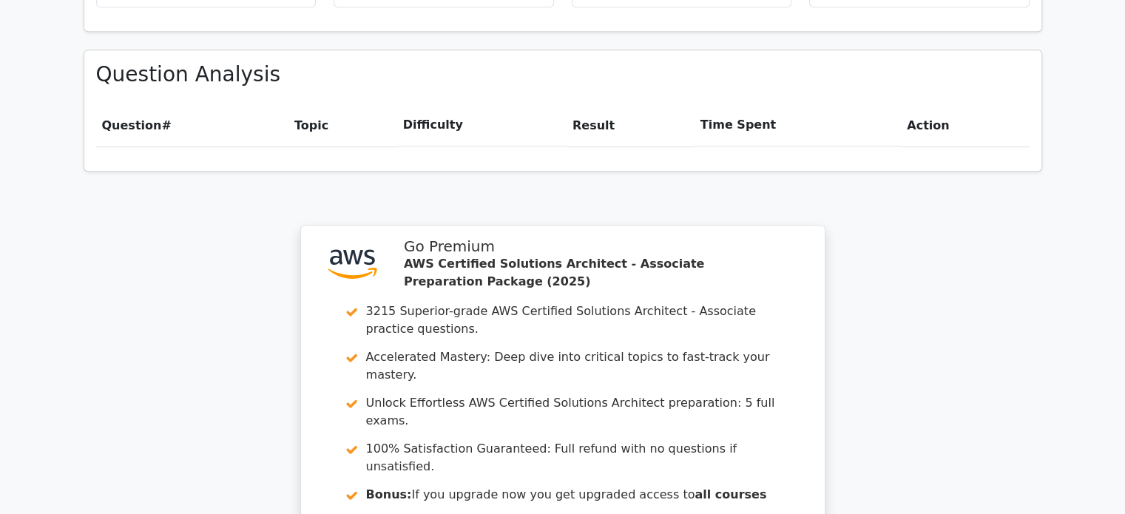
scroll to position [1255, 0]
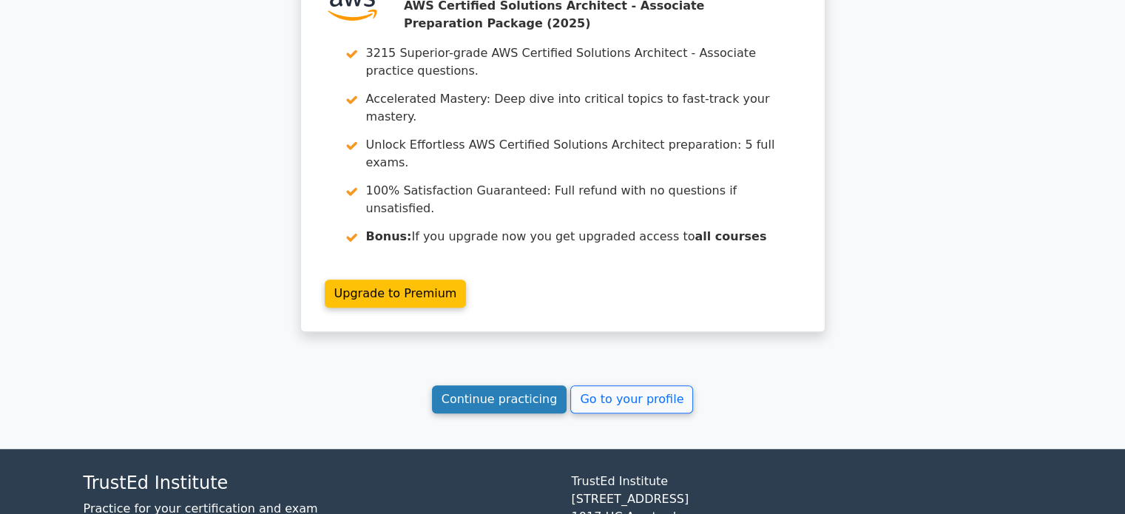
click at [524, 385] on link "Continue practicing" at bounding box center [499, 399] width 135 height 28
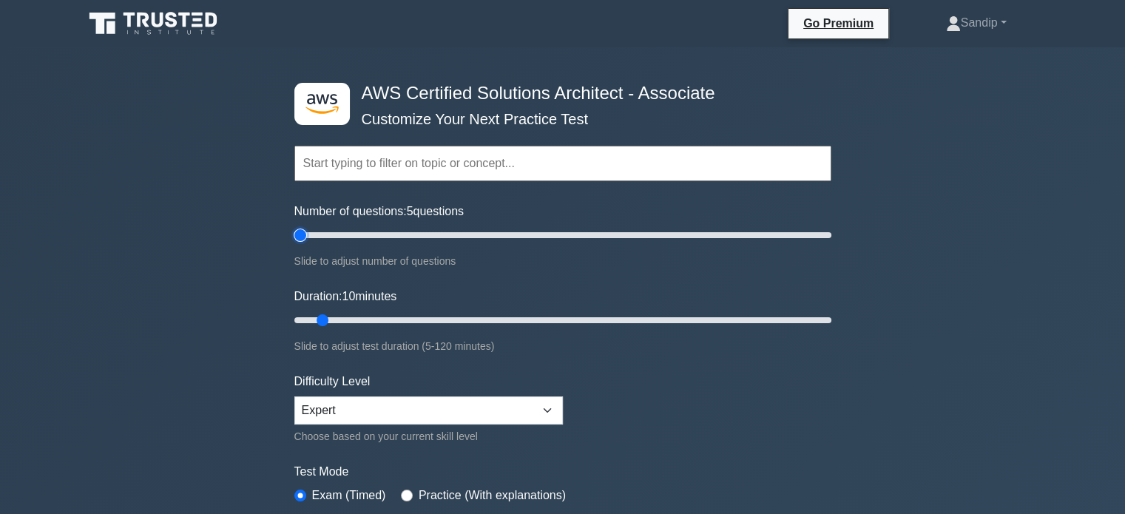
type input "5"
click at [297, 230] on input "Number of questions: 5 questions" at bounding box center [562, 235] width 537 height 18
type input "5"
click at [294, 320] on input "Duration: 5 minutes" at bounding box center [562, 320] width 537 height 18
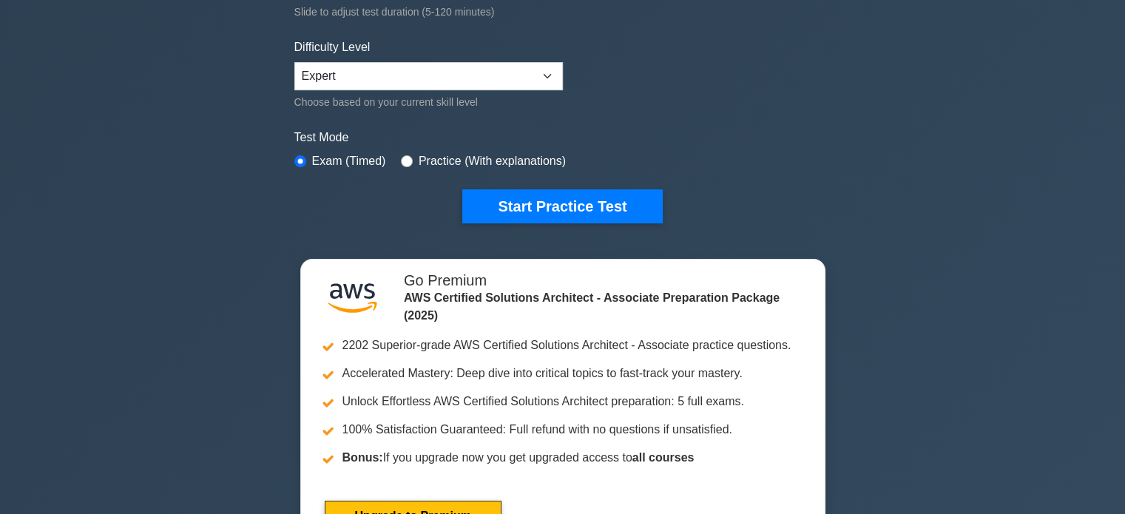
scroll to position [289, 0]
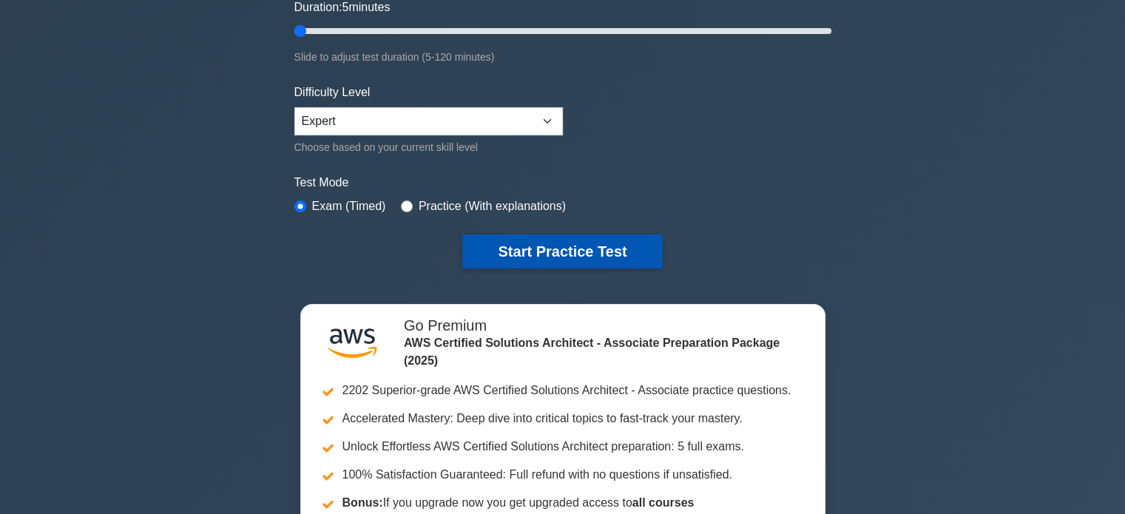
click at [551, 248] on button "Start Practice Test" at bounding box center [562, 252] width 200 height 34
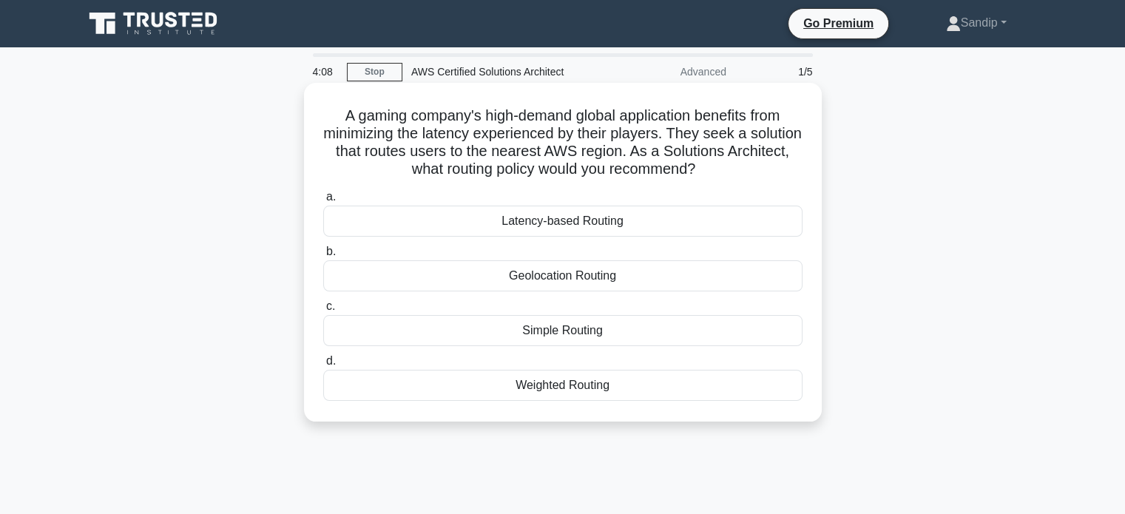
click at [573, 226] on div "Latency-based Routing" at bounding box center [562, 221] width 479 height 31
click at [323, 202] on input "a. Latency-based Routing" at bounding box center [323, 197] width 0 height 10
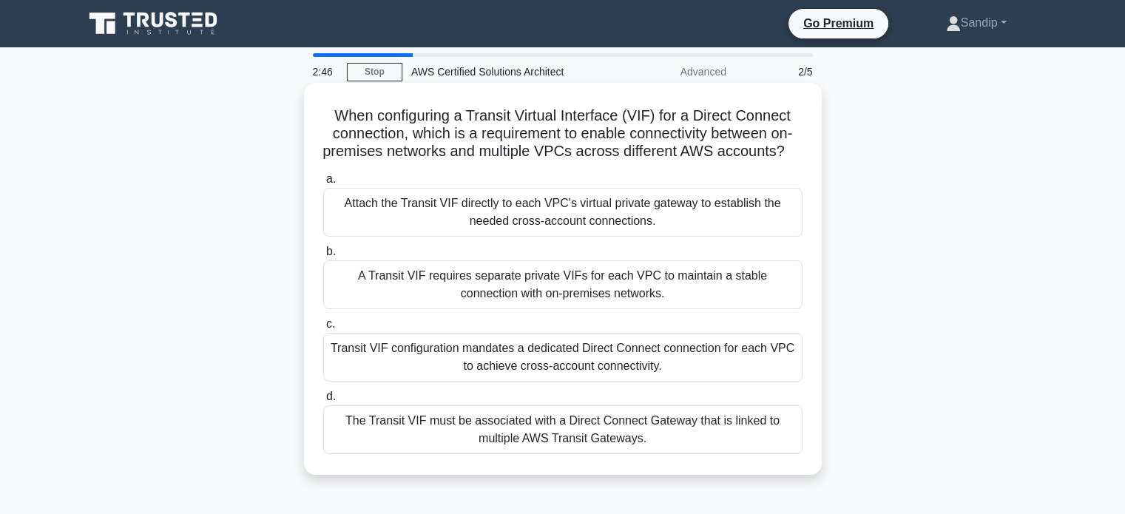
click at [579, 448] on div "The Transit VIF must be associated with a Direct Connect Gateway that is linked…" at bounding box center [562, 429] width 479 height 49
click at [323, 402] on input "d. The Transit VIF must be associated with a Direct Connect Gateway that is lin…" at bounding box center [323, 397] width 0 height 10
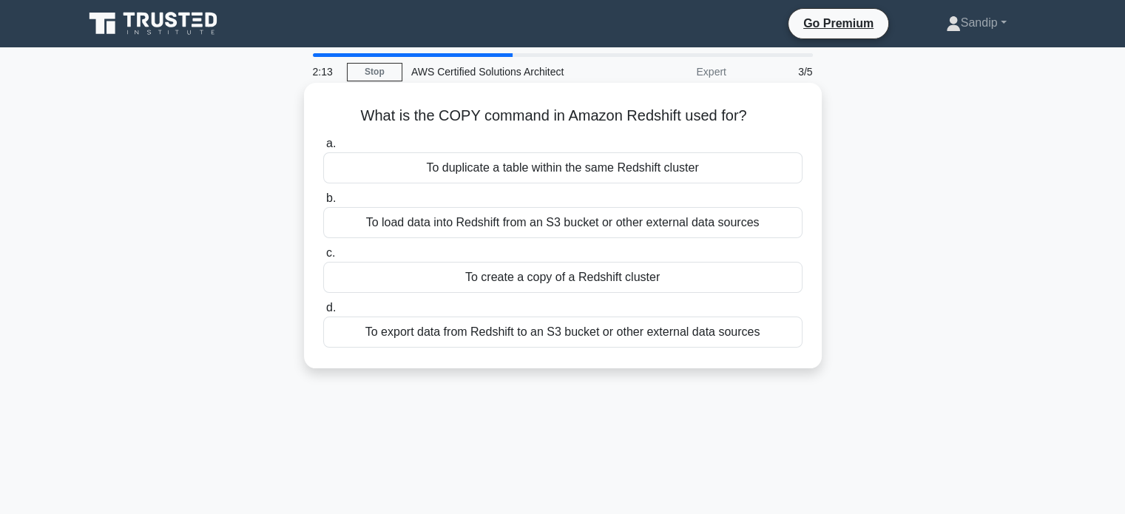
click at [565, 286] on div "To create a copy of a Redshift cluster" at bounding box center [562, 277] width 479 height 31
click at [323, 258] on input "c. To create a copy of a Redshift cluster" at bounding box center [323, 254] width 0 height 10
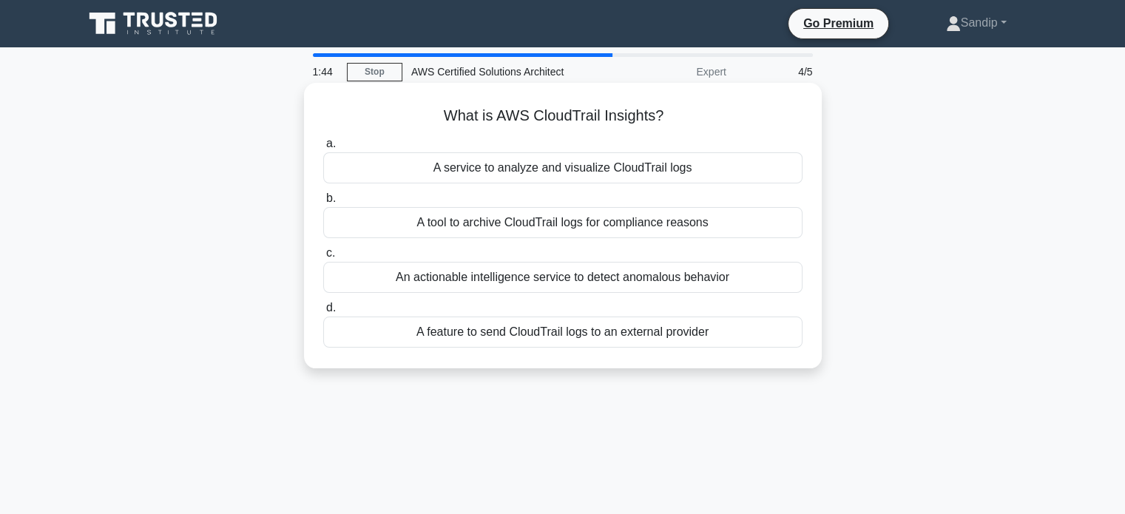
drag, startPoint x: 585, startPoint y: 284, endPoint x: 651, endPoint y: 153, distance: 146.6
click at [651, 153] on div "a. A service to analyze and visualize CloudTrail logs b. A tool to archive Clou…" at bounding box center [562, 241] width 497 height 219
click at [630, 166] on div "A service to analyze and visualize CloudTrail logs" at bounding box center [562, 167] width 479 height 31
click at [323, 149] on input "a. A service to analyze and visualize CloudTrail logs" at bounding box center [323, 144] width 0 height 10
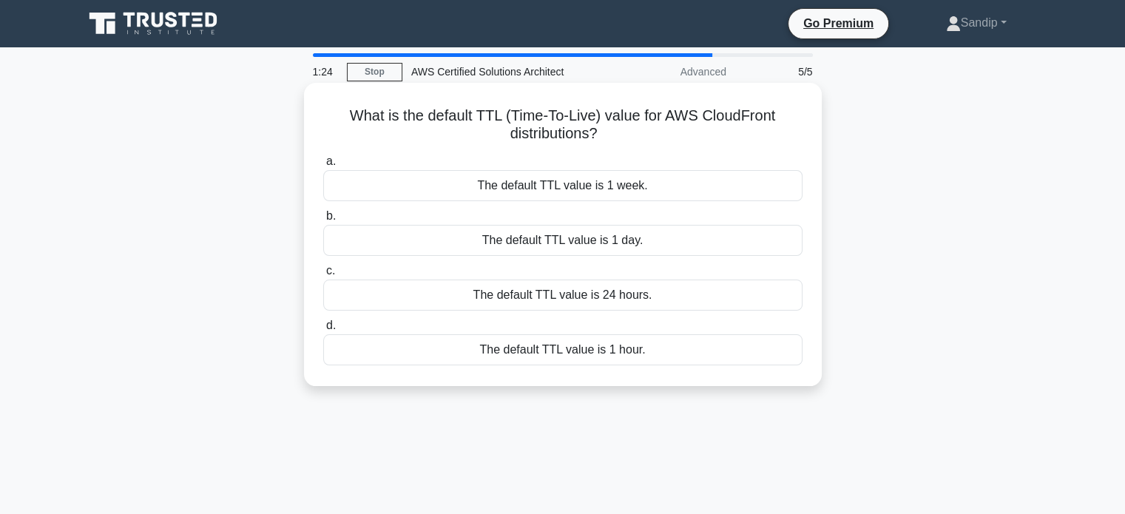
click at [578, 294] on div "The default TTL value is 24 hours." at bounding box center [562, 295] width 479 height 31
click at [323, 276] on input "c. The default TTL value is 24 hours." at bounding box center [323, 271] width 0 height 10
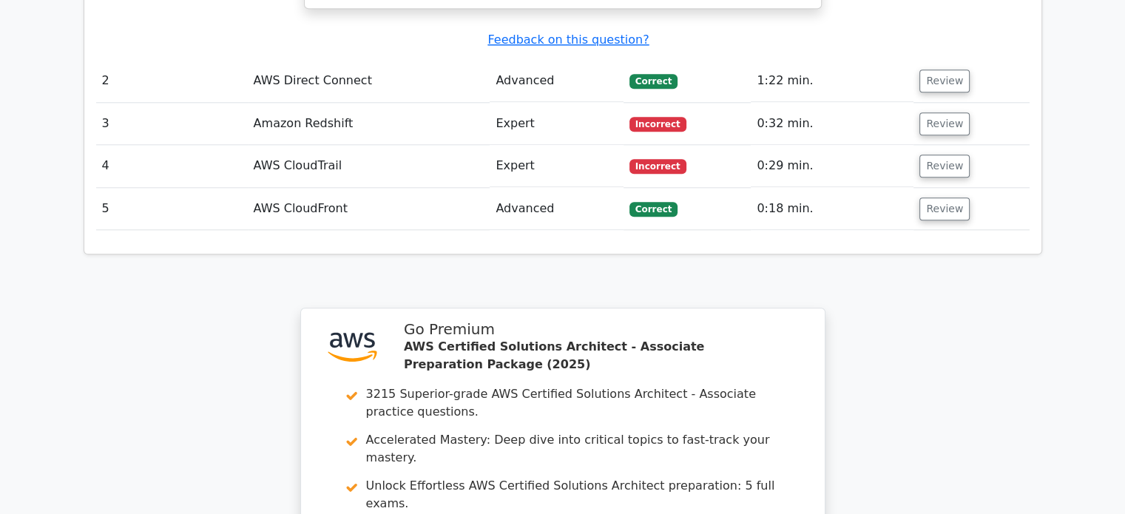
scroll to position [1527, 0]
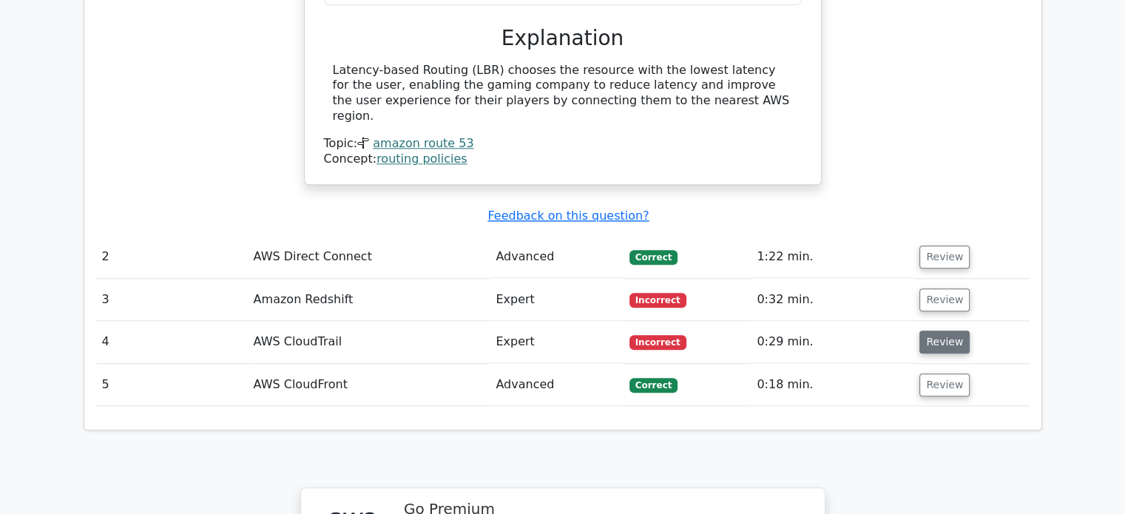
click at [938, 331] on button "Review" at bounding box center [945, 342] width 50 height 23
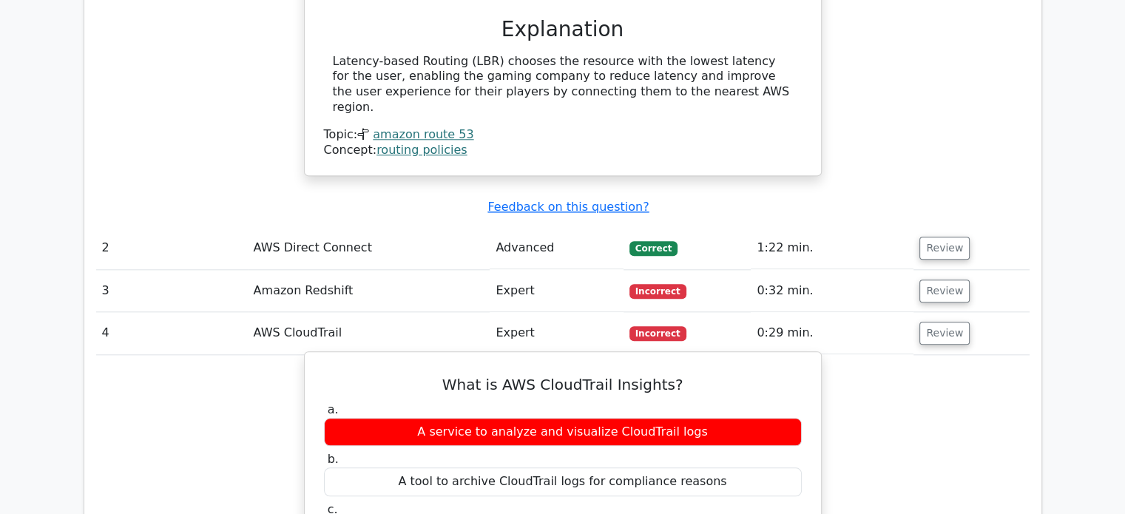
scroll to position [1536, 0]
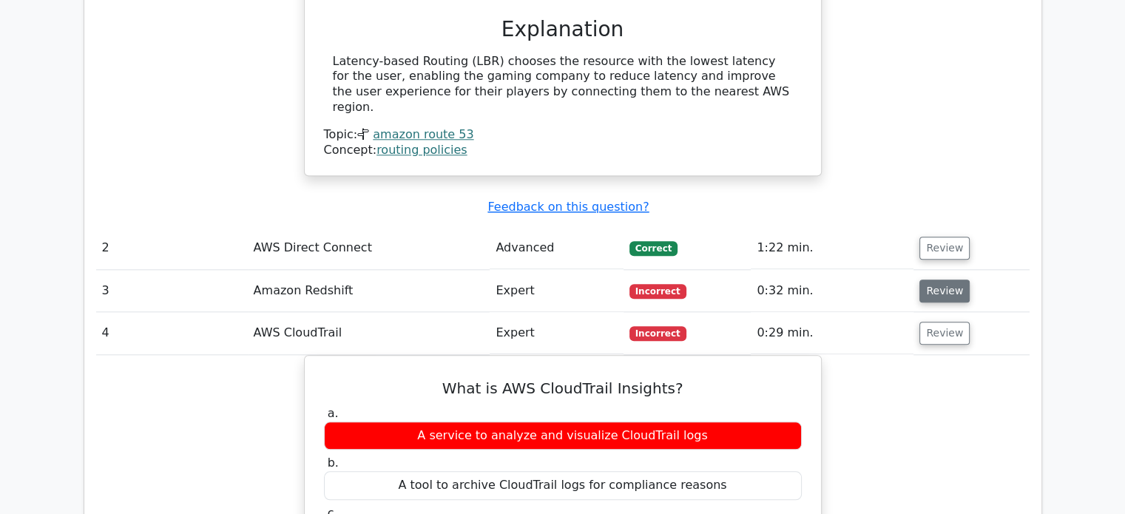
click at [936, 280] on button "Review" at bounding box center [945, 291] width 50 height 23
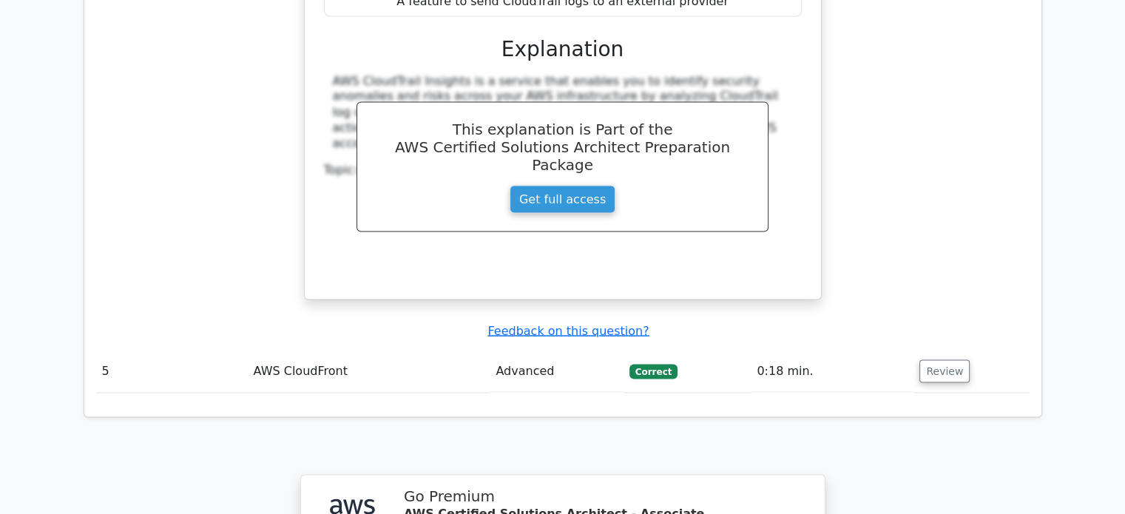
scroll to position [2696, 0]
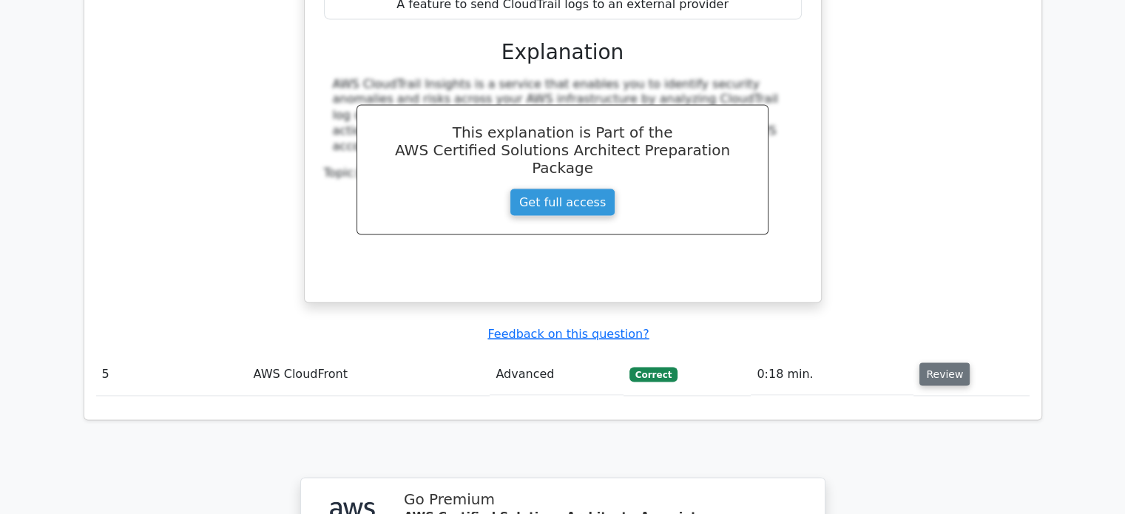
click at [943, 363] on button "Review" at bounding box center [945, 374] width 50 height 23
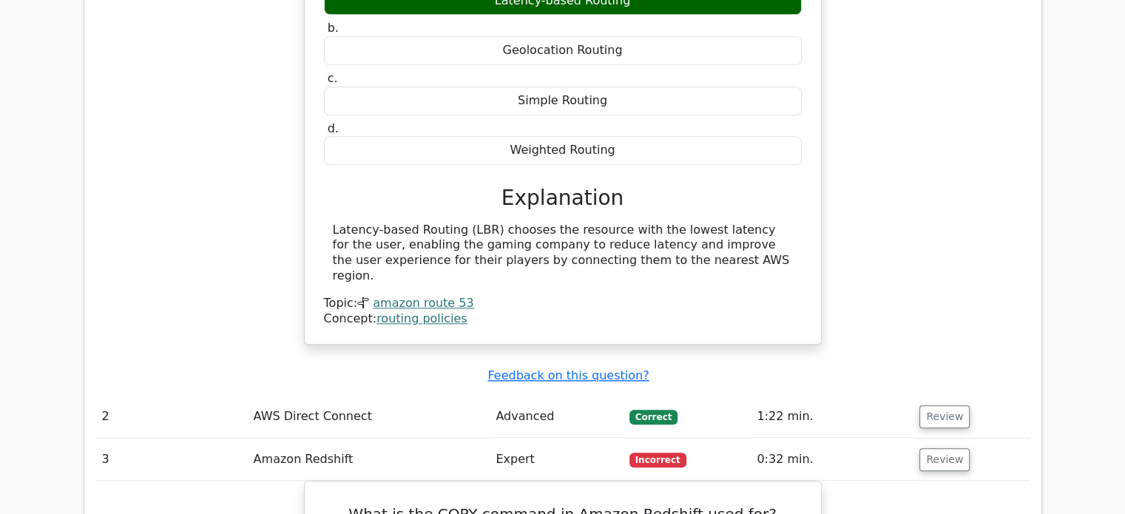
scroll to position [1367, 0]
click at [935, 405] on button "Review" at bounding box center [945, 416] width 50 height 23
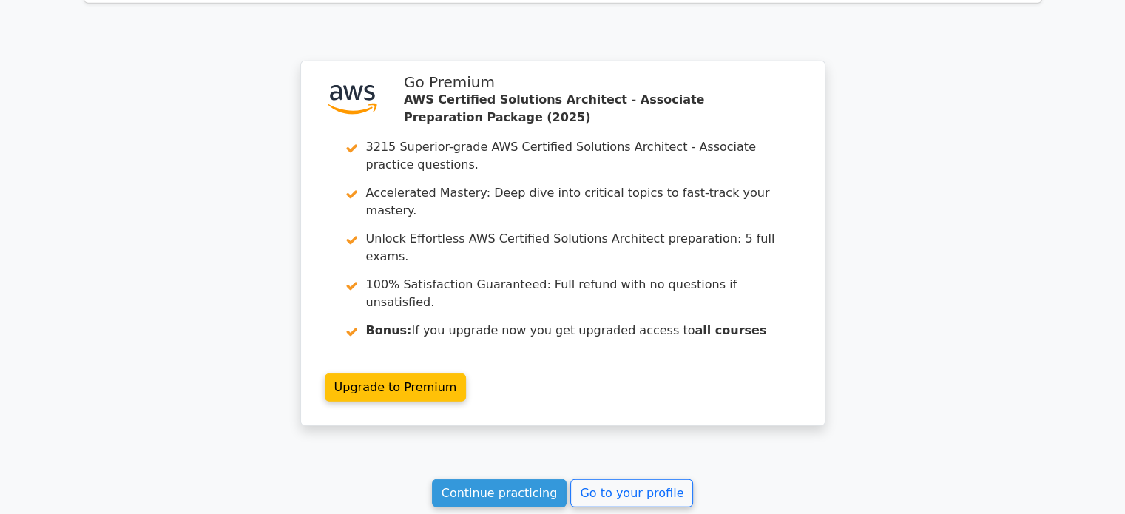
scroll to position [4330, 0]
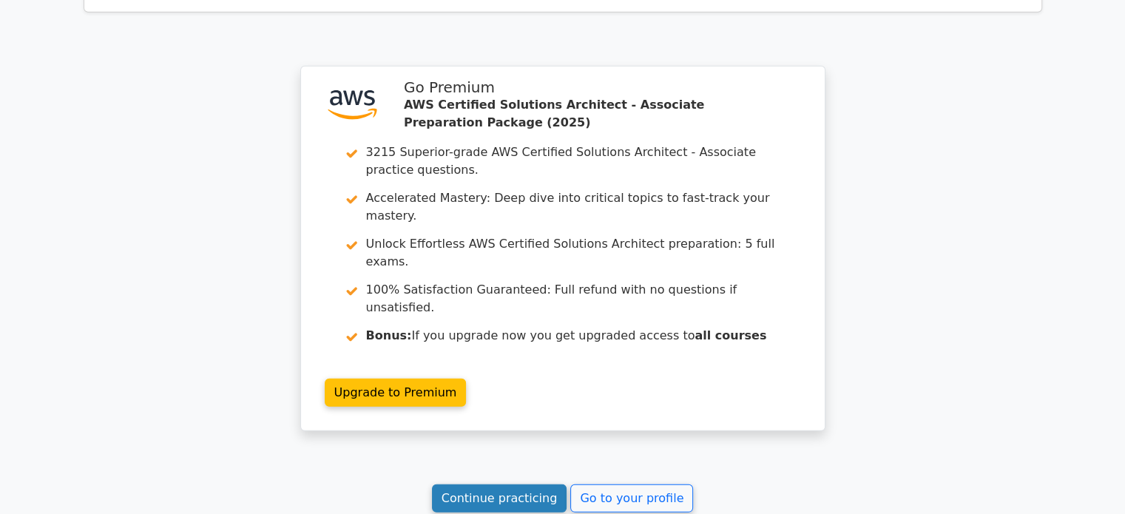
click at [505, 485] on link "Continue practicing" at bounding box center [499, 499] width 135 height 28
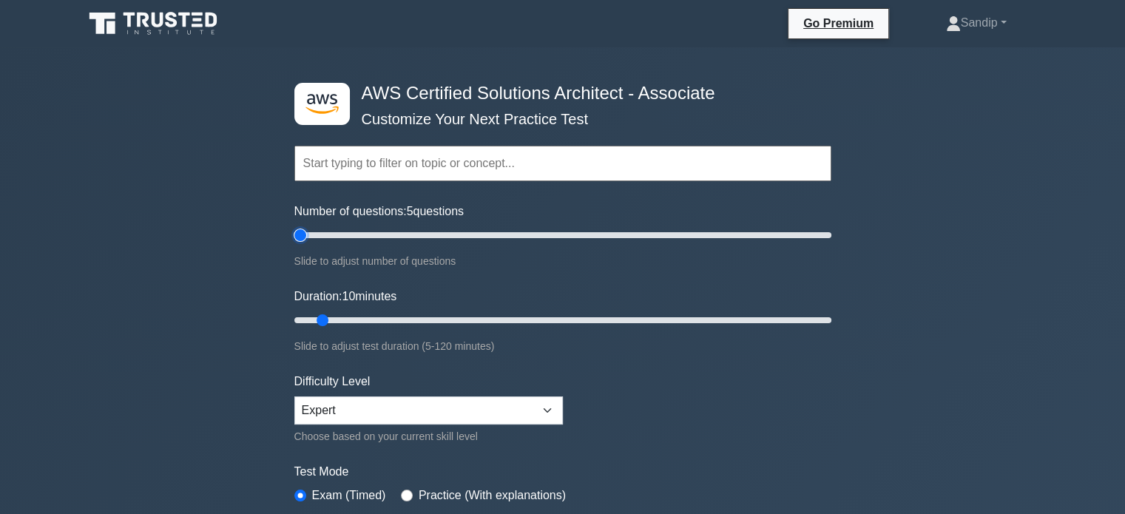
type input "5"
click at [300, 234] on input "Number of questions: 5 questions" at bounding box center [562, 235] width 537 height 18
type input "5"
click at [298, 317] on input "Duration: 5 minutes" at bounding box center [562, 320] width 537 height 18
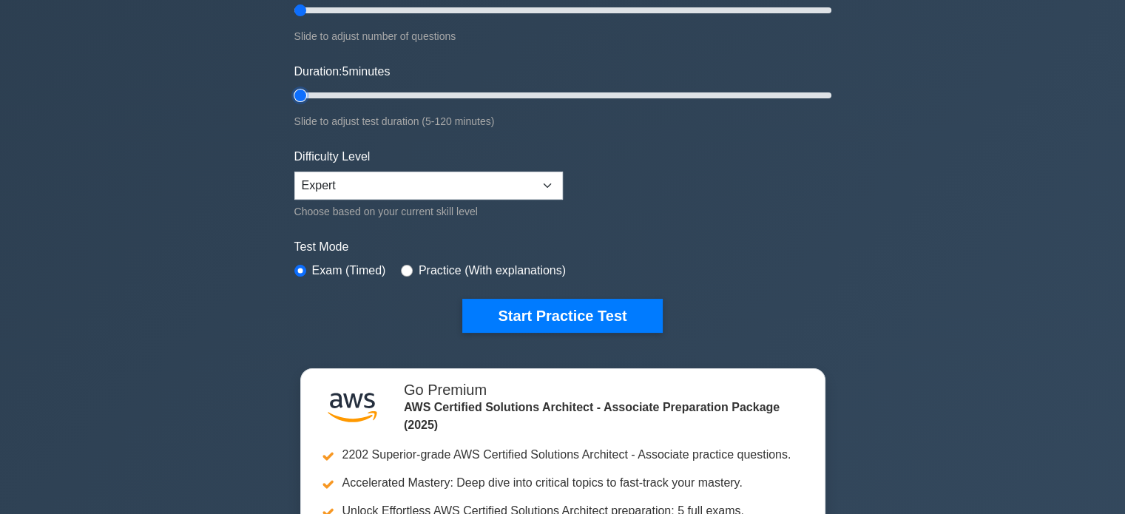
scroll to position [212, 0]
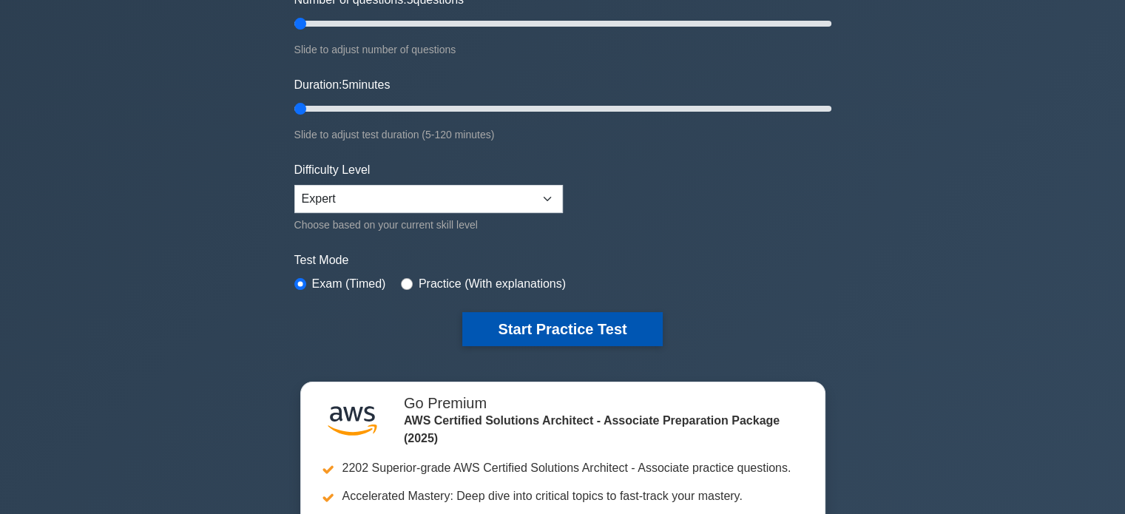
click at [583, 334] on button "Start Practice Test" at bounding box center [562, 329] width 200 height 34
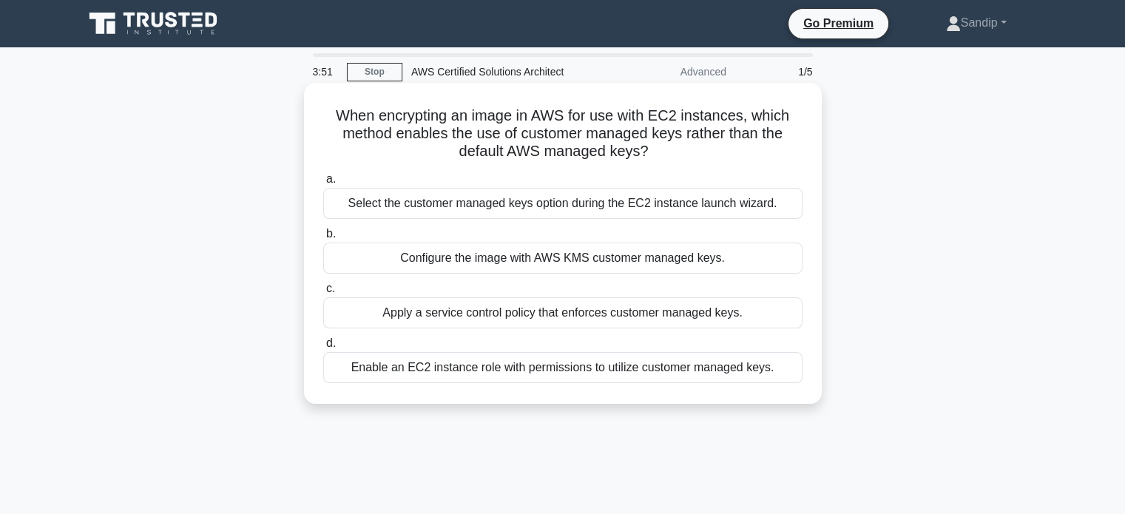
click at [572, 311] on div "Apply a service control policy that enforces customer managed keys." at bounding box center [562, 312] width 479 height 31
click at [323, 294] on input "c. Apply a service control policy that enforces customer managed keys." at bounding box center [323, 289] width 0 height 10
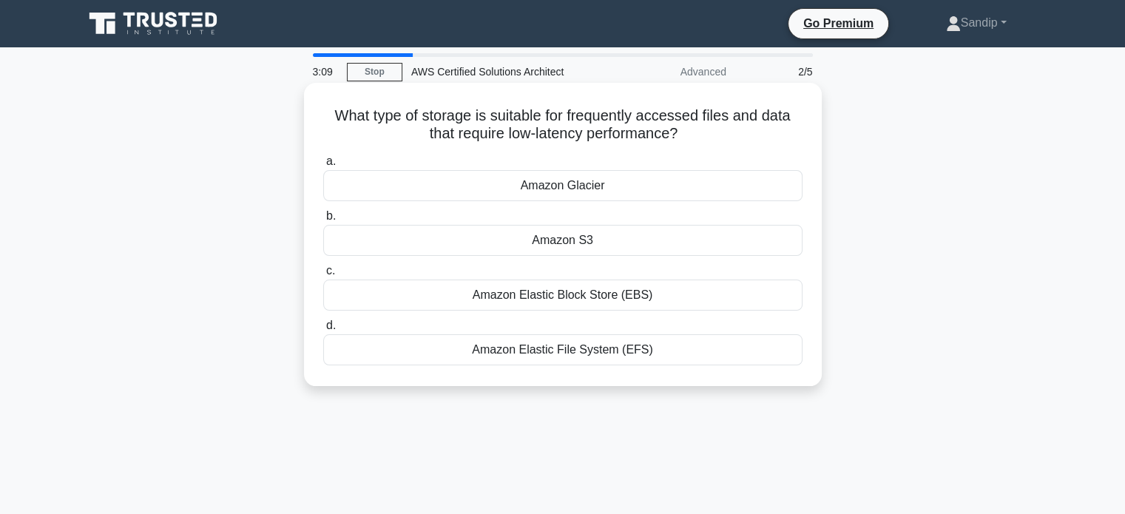
drag, startPoint x: 564, startPoint y: 354, endPoint x: 576, endPoint y: 310, distance: 45.4
click at [576, 310] on div "a. Amazon Glacier b. Amazon S3 c. d." at bounding box center [562, 258] width 497 height 219
click at [597, 348] on div "Amazon Elastic File System (EFS)" at bounding box center [562, 349] width 479 height 31
click at [323, 331] on input "d. Amazon Elastic File System (EFS)" at bounding box center [323, 326] width 0 height 10
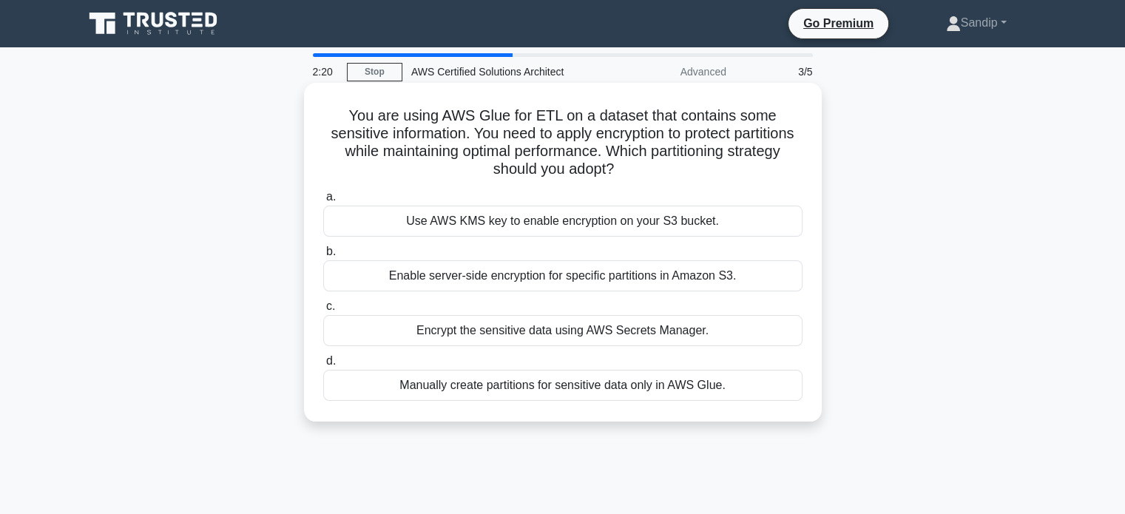
click at [542, 264] on div "Enable server-side encryption for specific partitions in Amazon S3." at bounding box center [562, 275] width 479 height 31
click at [323, 257] on input "b. Enable server-side encryption for specific partitions in Amazon S3." at bounding box center [323, 252] width 0 height 10
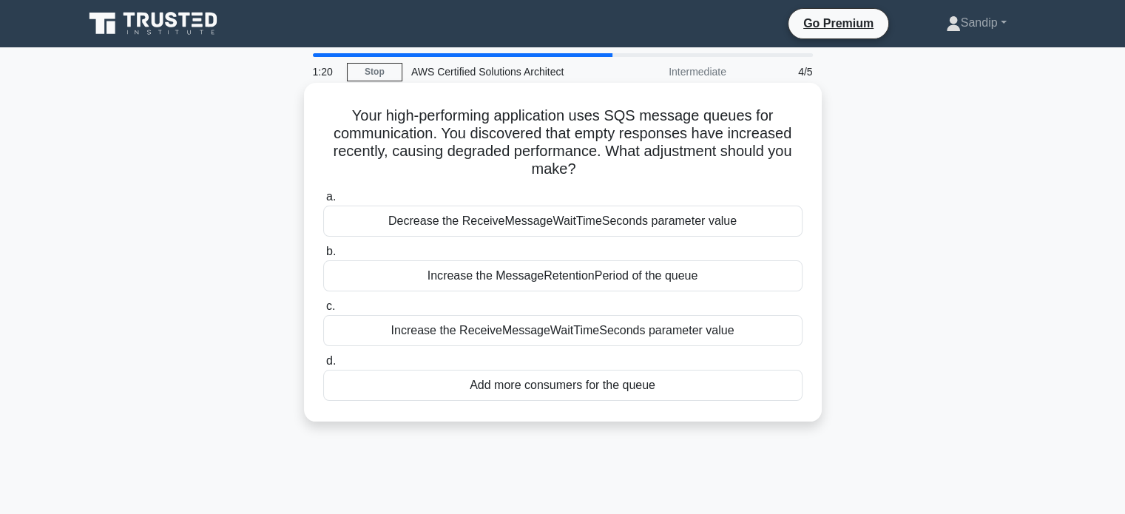
click at [564, 224] on div "Decrease the ReceiveMessageWaitTimeSeconds parameter value" at bounding box center [562, 221] width 479 height 31
click at [323, 202] on input "a. Decrease the ReceiveMessageWaitTimeSeconds parameter value" at bounding box center [323, 197] width 0 height 10
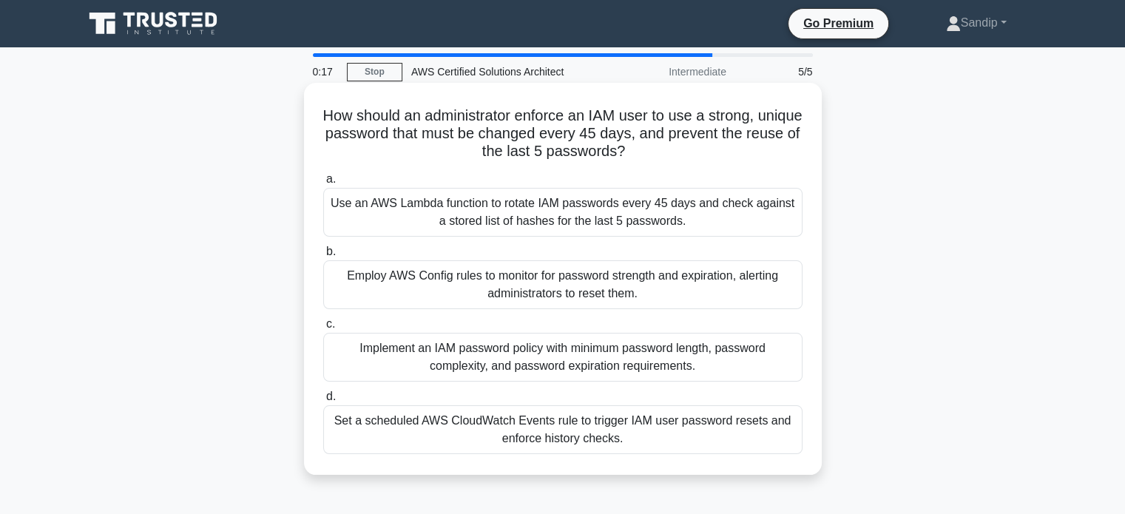
click at [564, 360] on div "Implement an IAM password policy with minimum password length, password complex…" at bounding box center [562, 357] width 479 height 49
click at [323, 329] on input "c. Implement an IAM password policy with minimum password length, password comp…" at bounding box center [323, 325] width 0 height 10
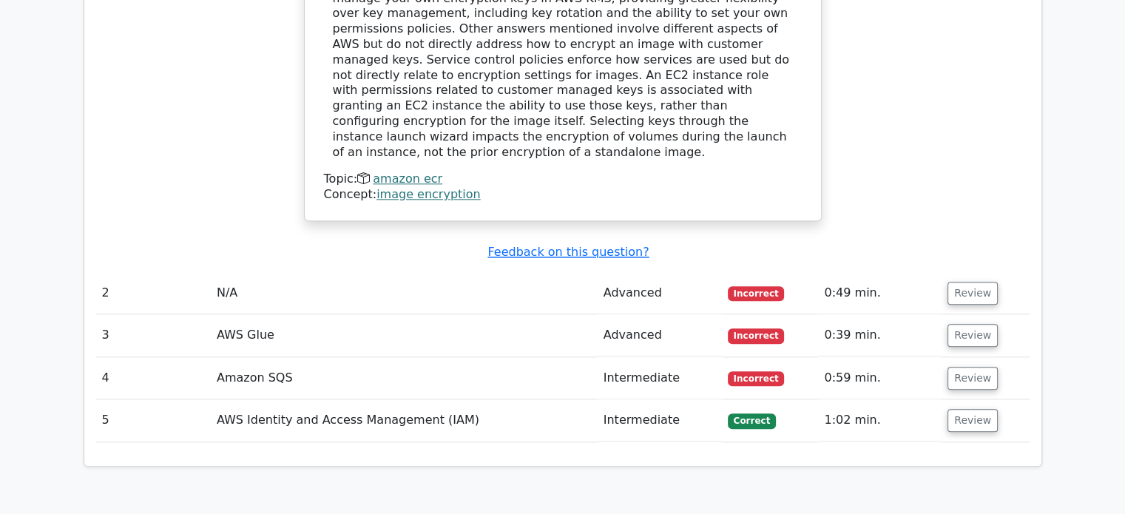
scroll to position [1604, 0]
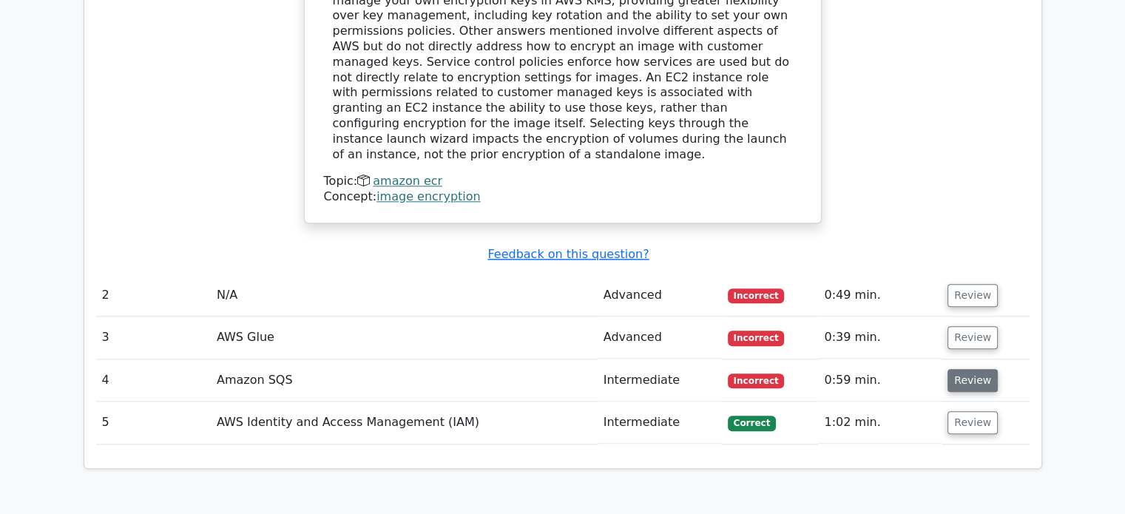
click at [968, 369] on button "Review" at bounding box center [973, 380] width 50 height 23
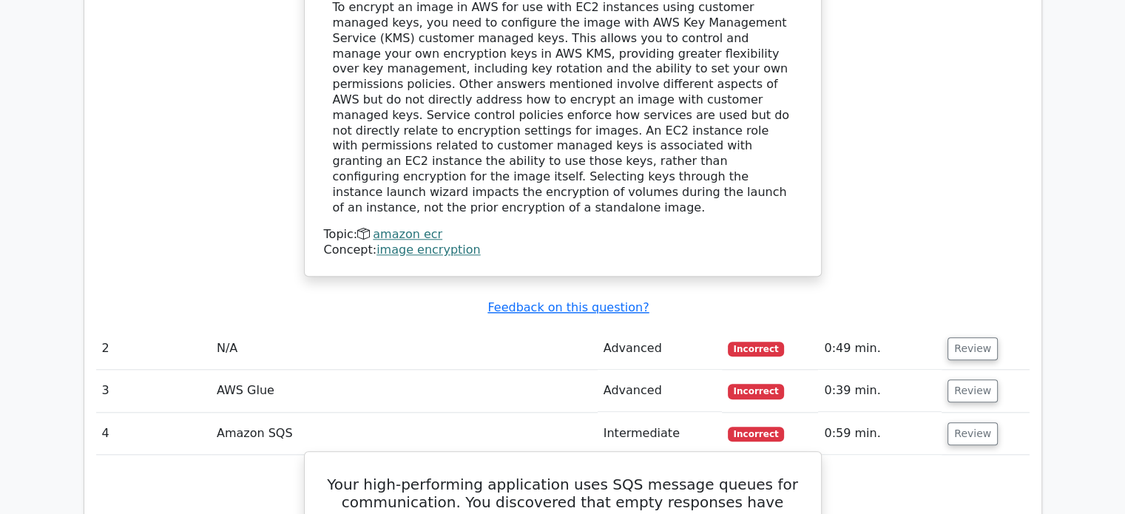
scroll to position [1549, 0]
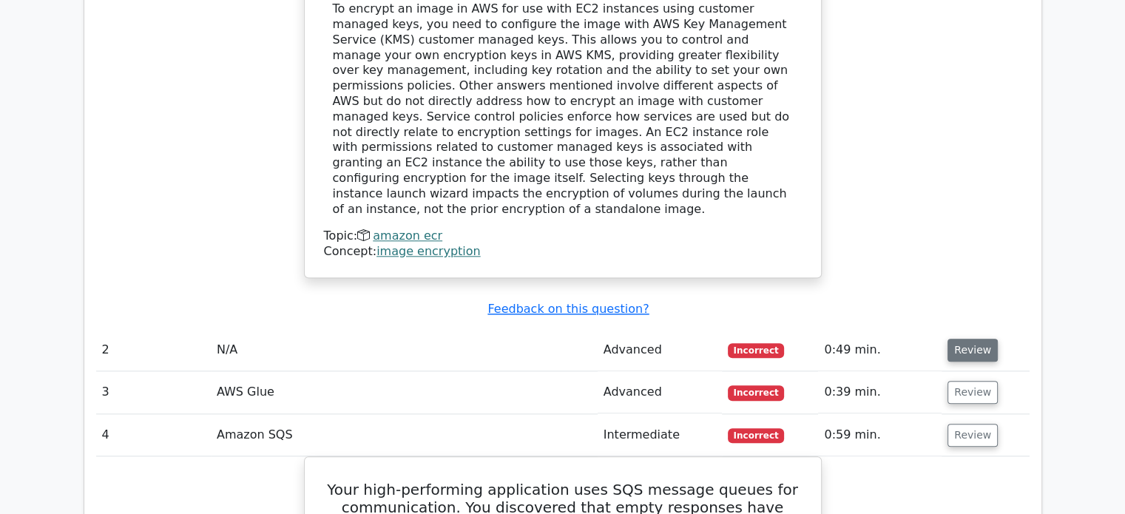
click at [977, 339] on button "Review" at bounding box center [973, 350] width 50 height 23
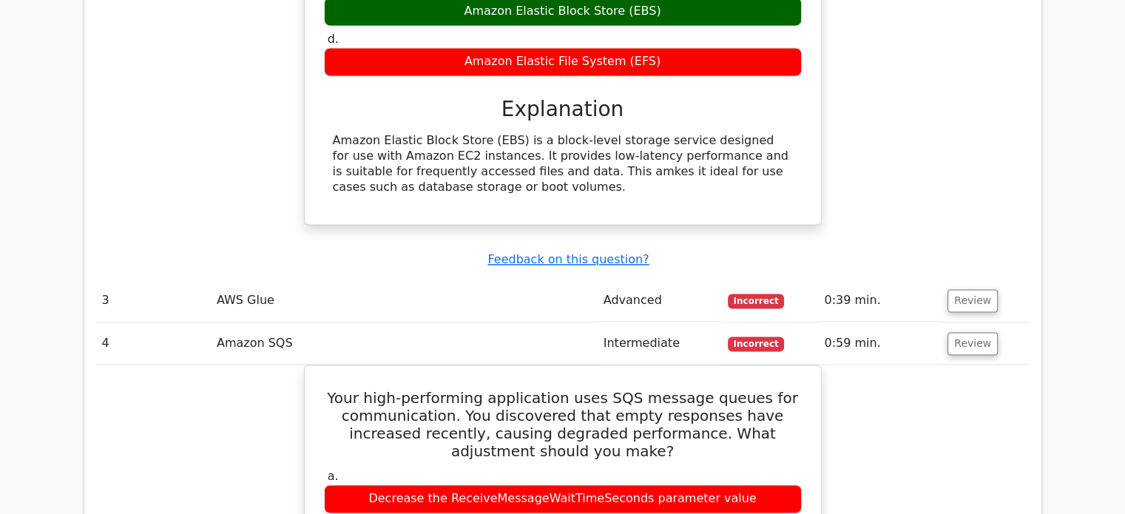
scroll to position [2109, 0]
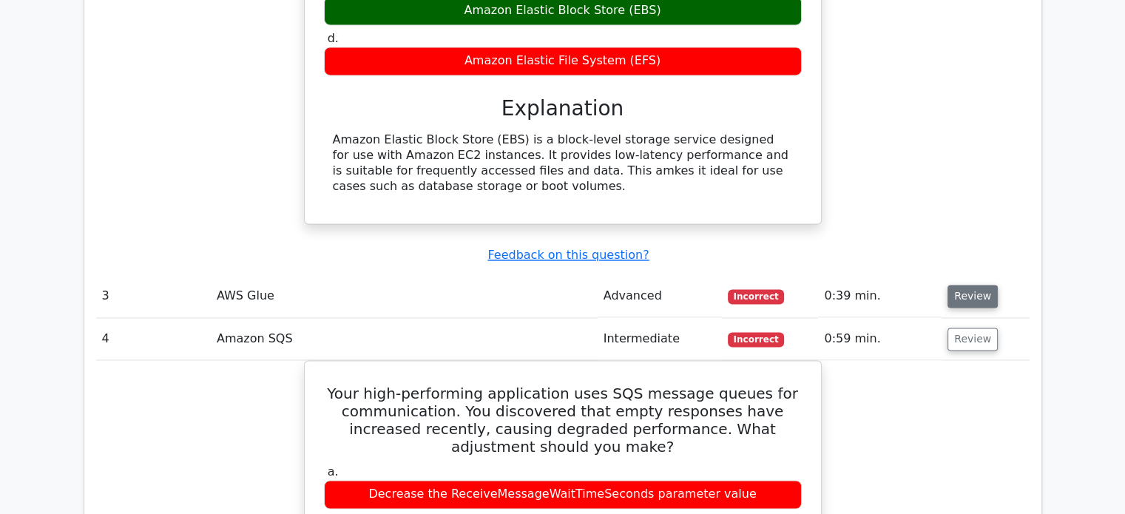
click at [966, 285] on button "Review" at bounding box center [973, 296] width 50 height 23
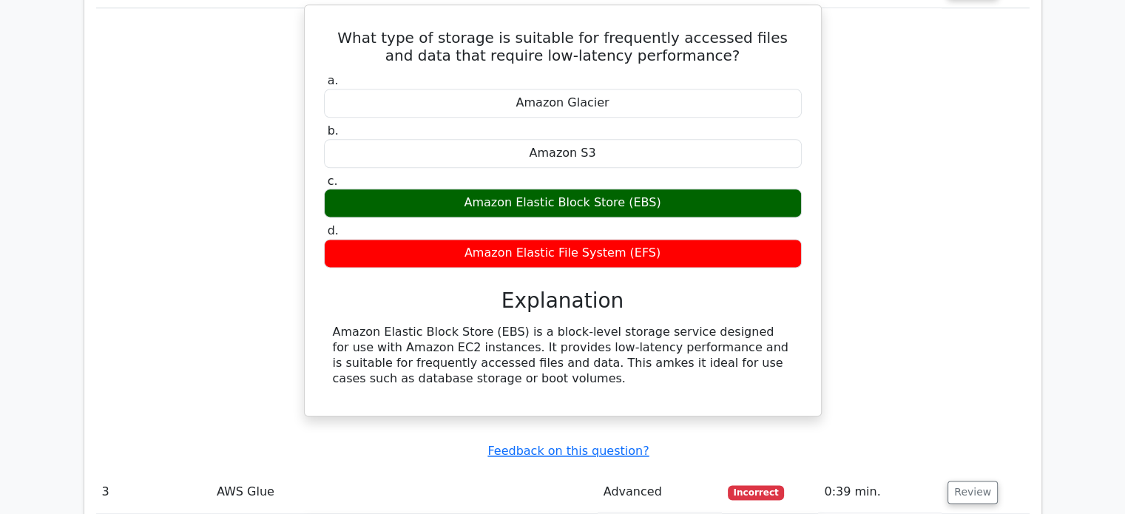
scroll to position [1867, 0]
